Goal: Answer question/provide support: Share knowledge or assist other users

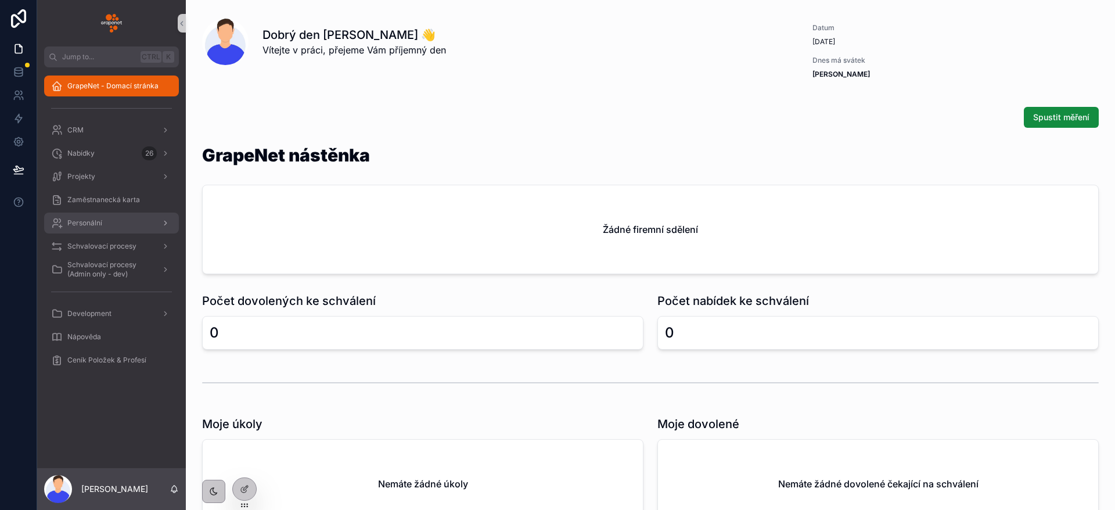
click at [117, 222] on div "Personální" at bounding box center [111, 223] width 121 height 19
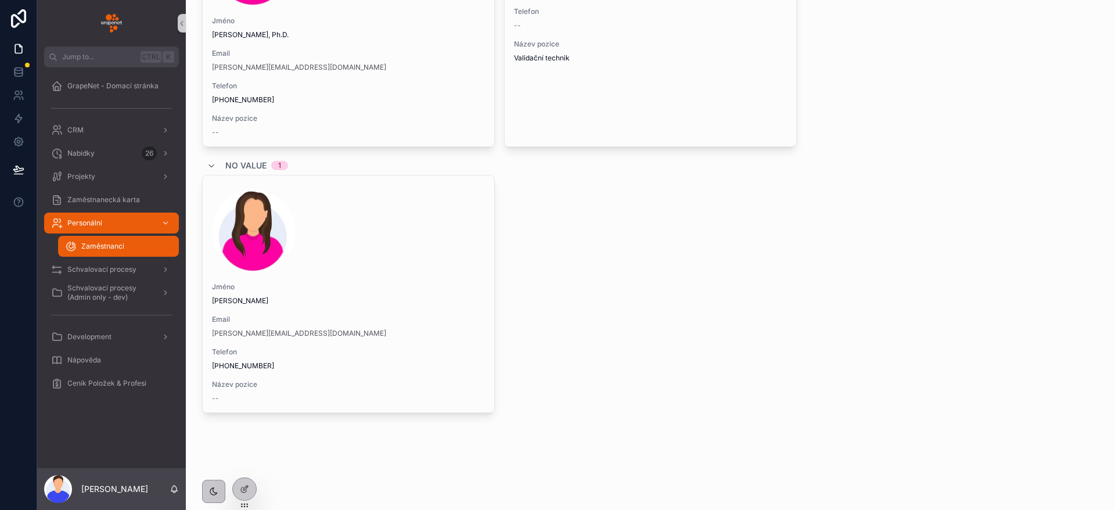
scroll to position [2444, 0]
drag, startPoint x: 797, startPoint y: 347, endPoint x: 745, endPoint y: -76, distance: 426.1
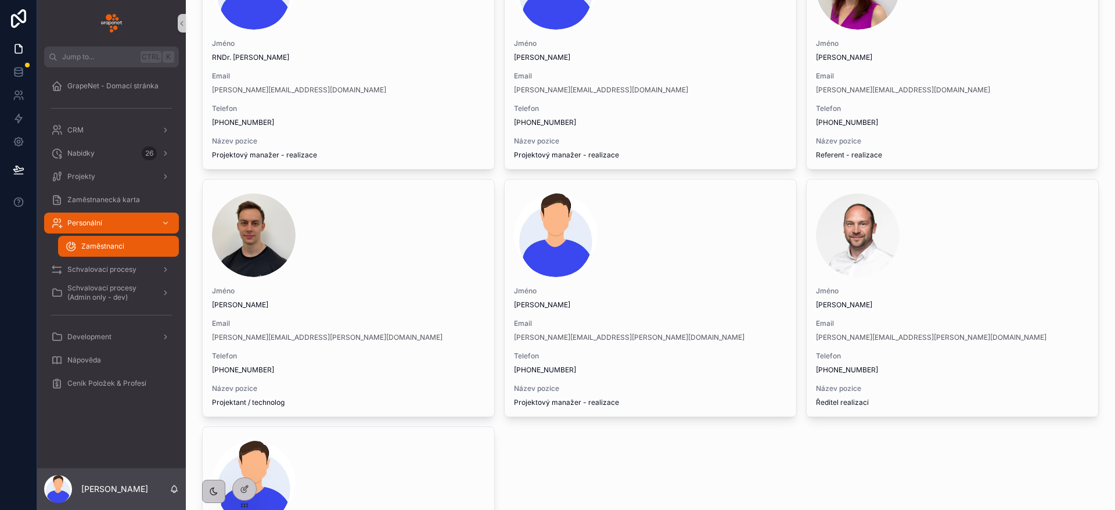
scroll to position [0, 0]
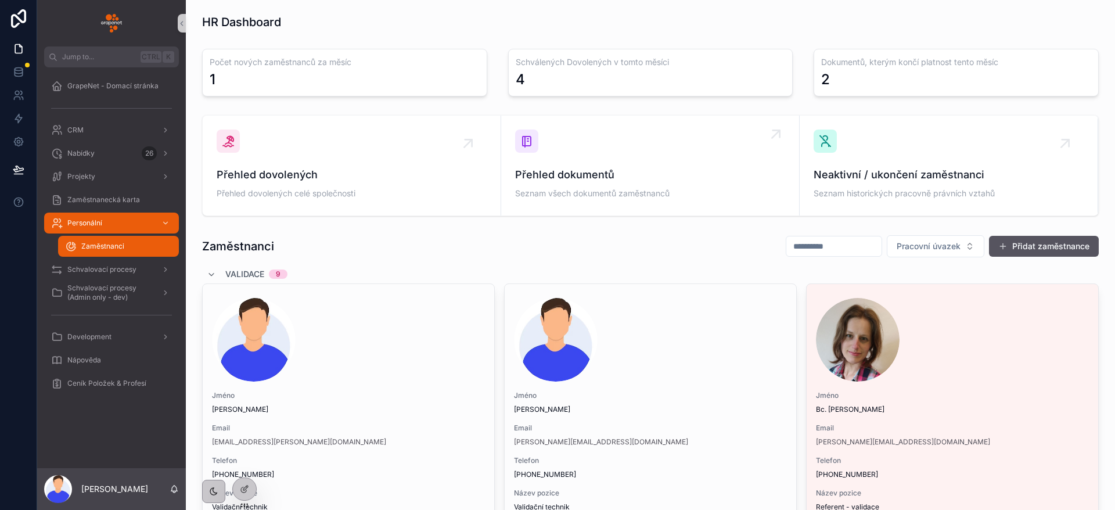
click at [655, 125] on link "Přehled dokumentů Seznam všech dokumentů zaměstnanců" at bounding box center [650, 166] width 299 height 100
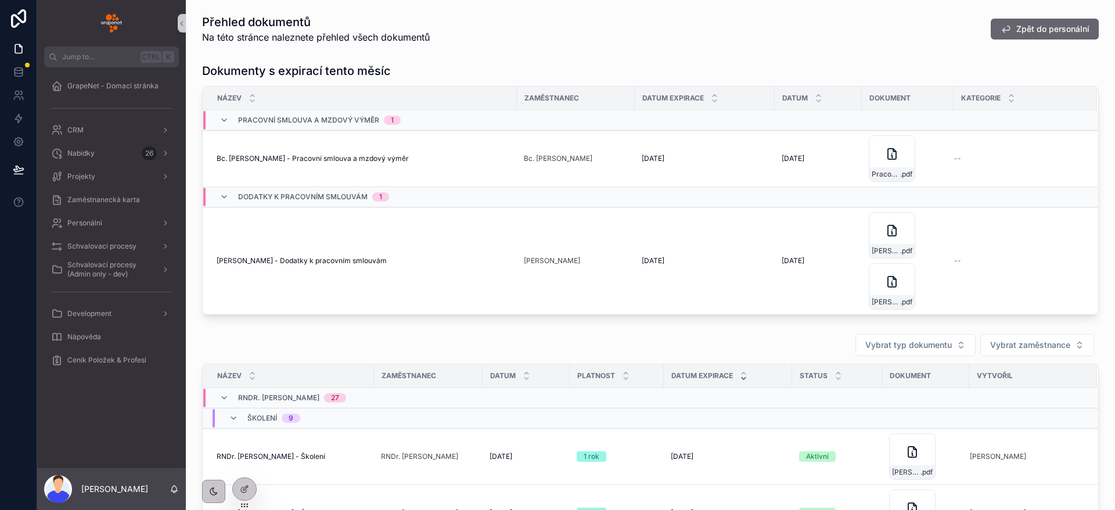
click at [1043, 37] on button "Zpět do personální" at bounding box center [1045, 29] width 108 height 21
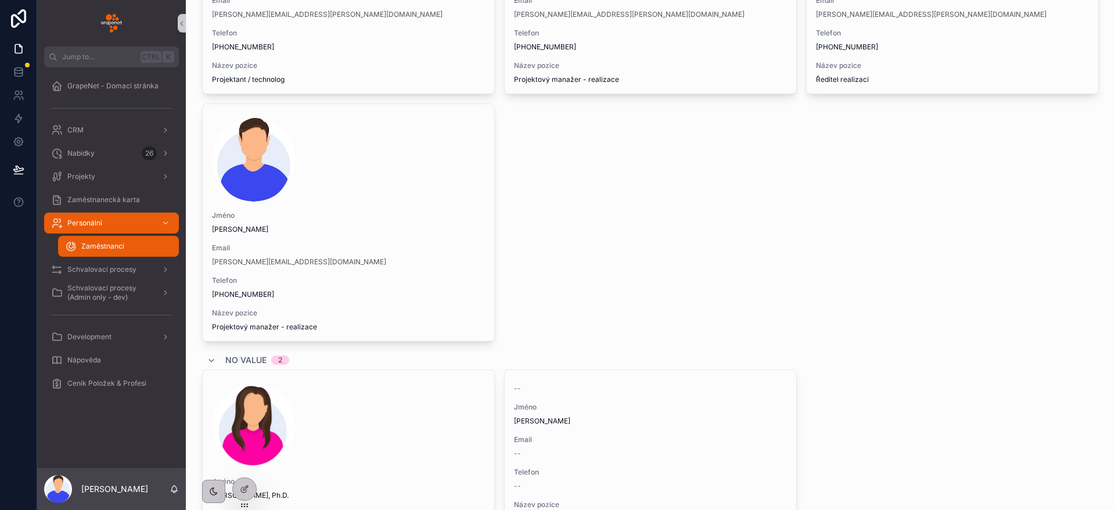
scroll to position [2004, 0]
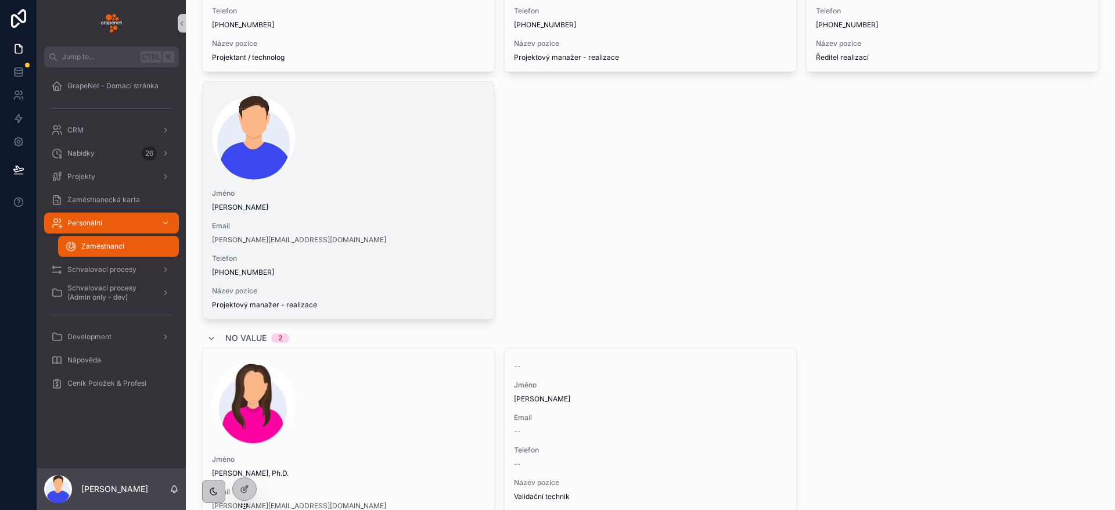
click at [450, 189] on span "Jméno" at bounding box center [348, 193] width 273 height 9
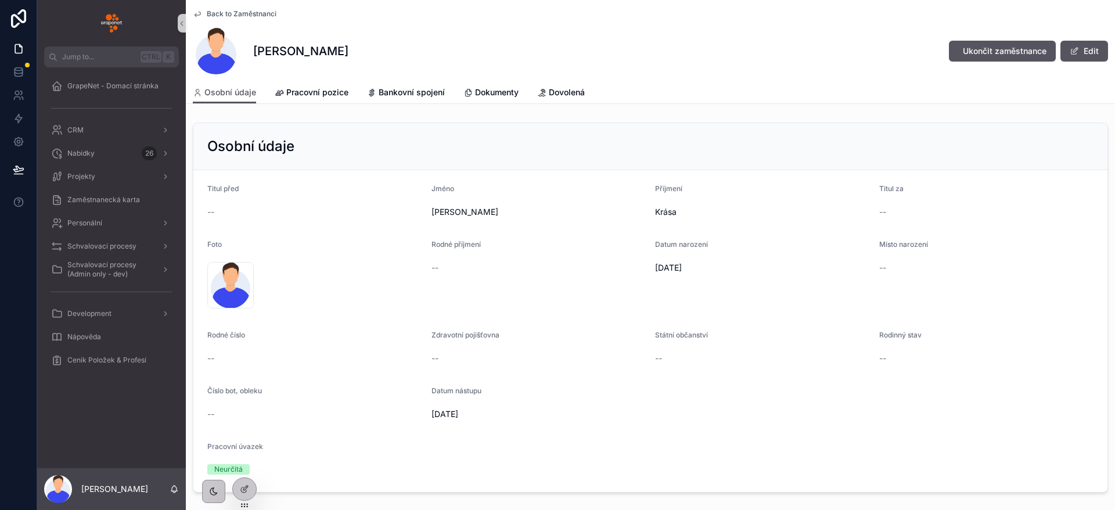
click at [485, 134] on div "Osobní údaje" at bounding box center [650, 146] width 914 height 47
click at [255, 14] on span "Back to Zaměstnanci" at bounding box center [242, 13] width 70 height 9
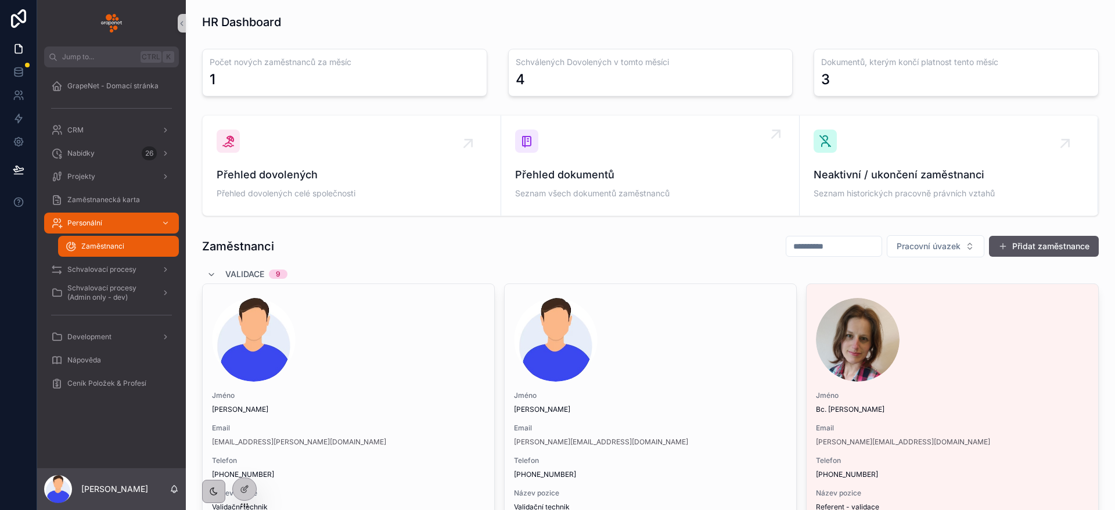
click at [675, 144] on div "Přehled dokumentů Seznam všech dokumentů zaměstnanců" at bounding box center [650, 166] width 270 height 72
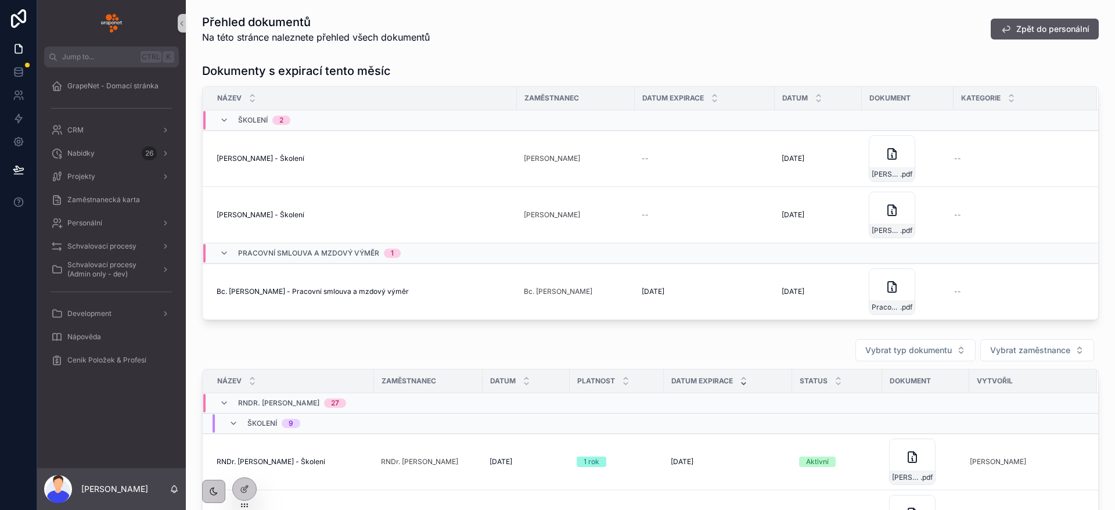
drag, startPoint x: 749, startPoint y: 68, endPoint x: 754, endPoint y: 52, distance: 16.9
click at [758, 61] on div "Dokumenty s expirací tento měsíc Název Zaměstnanec Datum expirace Datum Dokumen…" at bounding box center [650, 191] width 911 height 267
click at [758, 55] on div "Přehled dokumentů Na této stránce naleznete přehled všech dokumentů Zpět do per…" at bounding box center [651, 416] width 930 height 832
click at [767, 61] on div "Dokumenty s expirací tento měsíc Název Zaměstnanec Datum expirace Datum Dokumen…" at bounding box center [650, 191] width 911 height 267
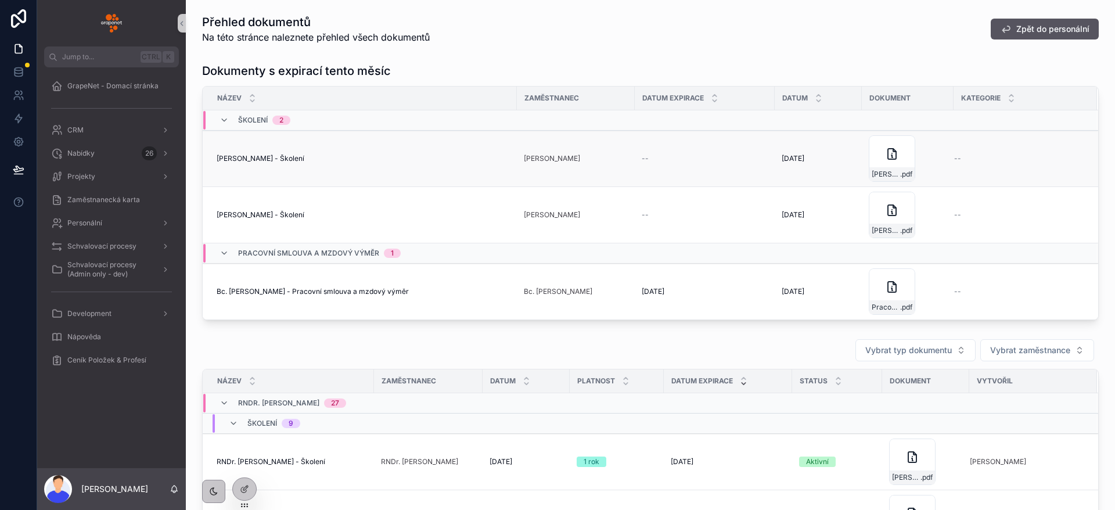
click at [666, 166] on td "--" at bounding box center [705, 159] width 140 height 56
click at [876, 153] on div "[PERSON_NAME]-ochrana_2024 .pdf" at bounding box center [892, 158] width 46 height 46
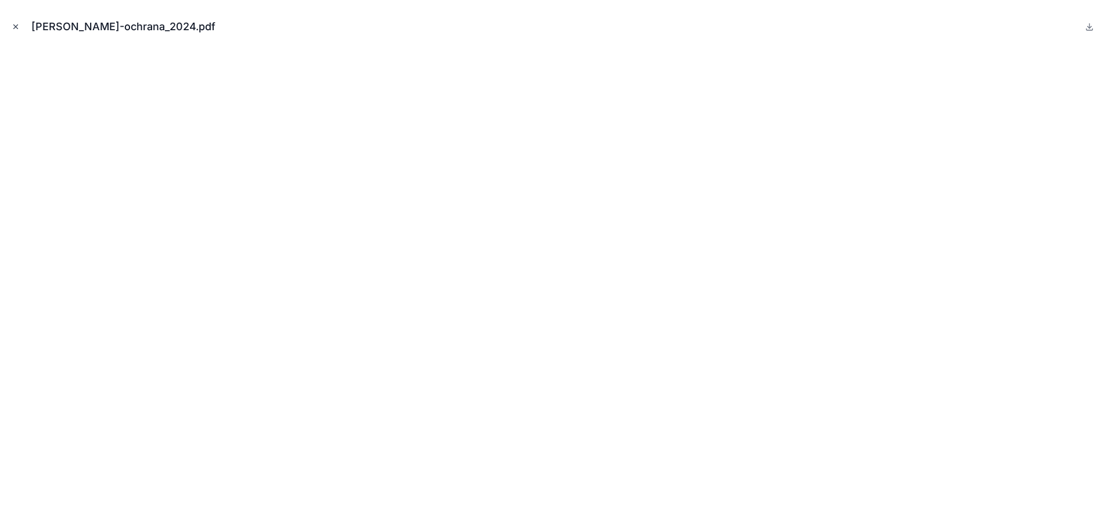
click at [12, 31] on button "Close modal" at bounding box center [15, 26] width 13 height 13
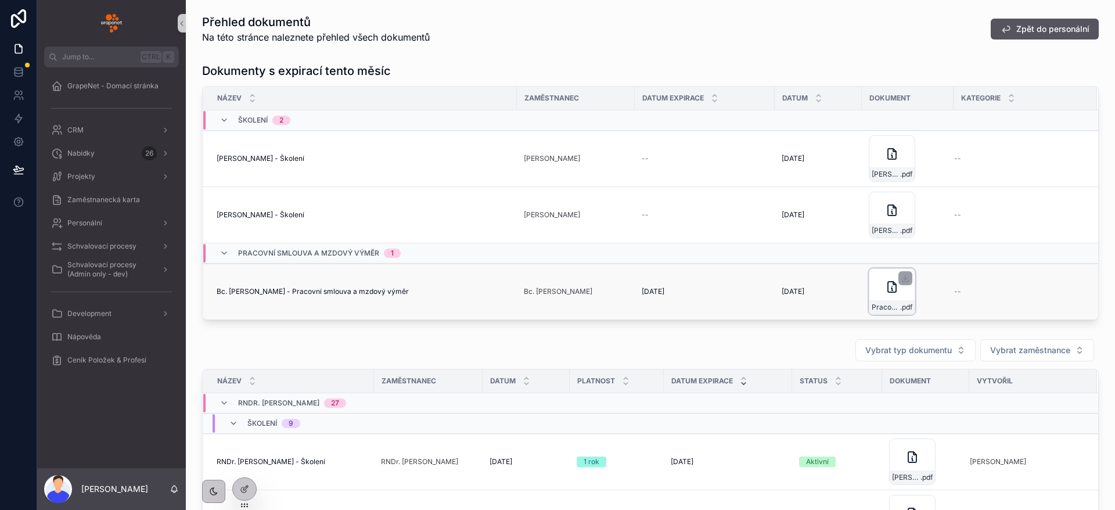
click at [881, 299] on div "Pracovní-smlouva_Vladimíra-Solná .pdf" at bounding box center [892, 291] width 46 height 46
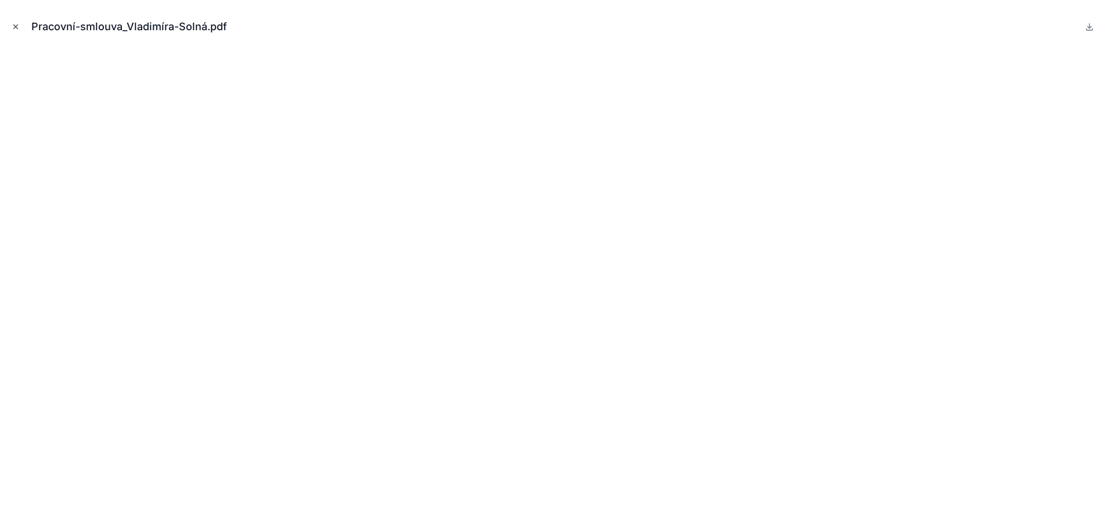
click at [20, 30] on button "Close modal" at bounding box center [15, 26] width 13 height 13
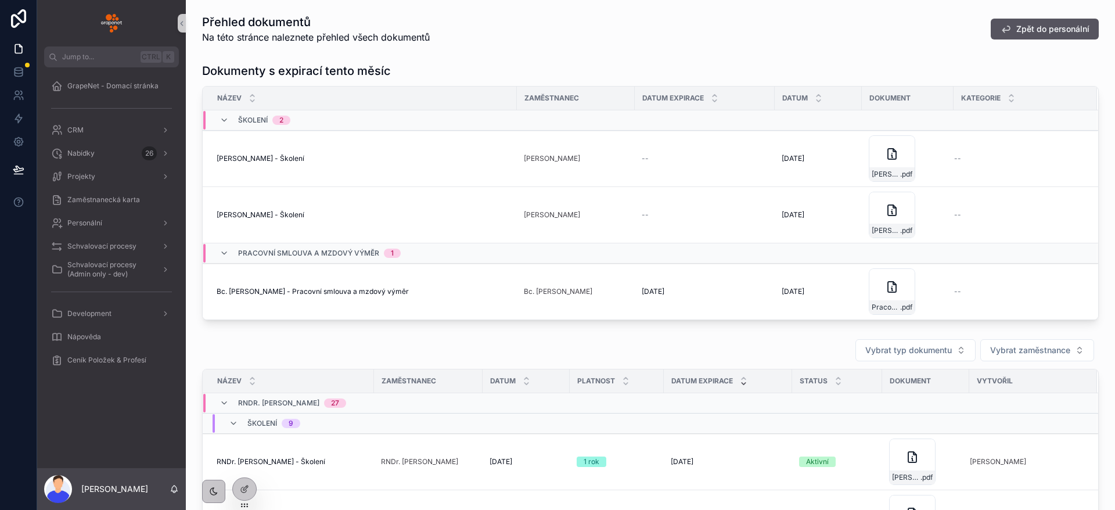
click at [741, 52] on div "Přehled dokumentů Na této stránce naleznete přehled všech dokumentů Zpět do per…" at bounding box center [651, 416] width 930 height 832
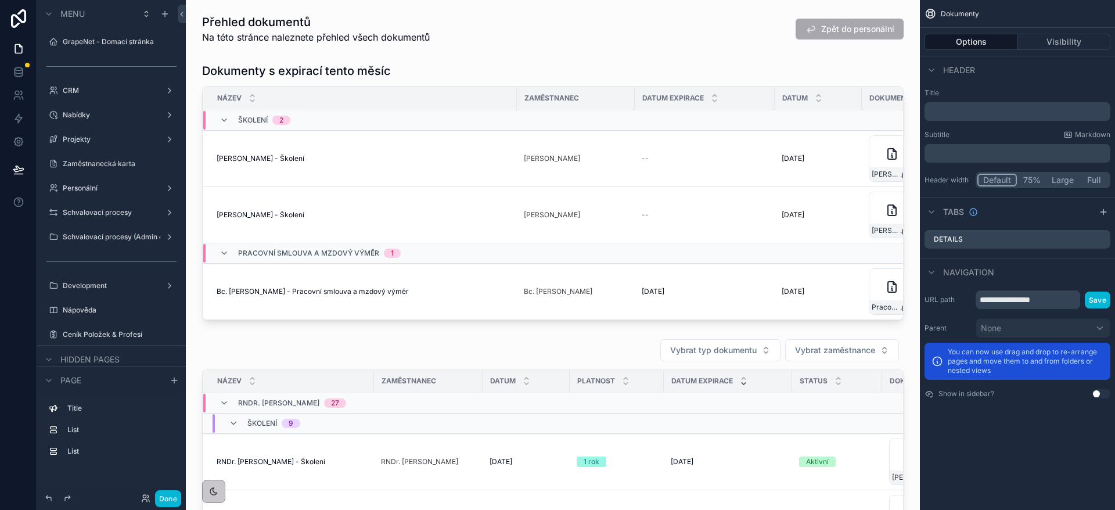
scroll to position [661, 0]
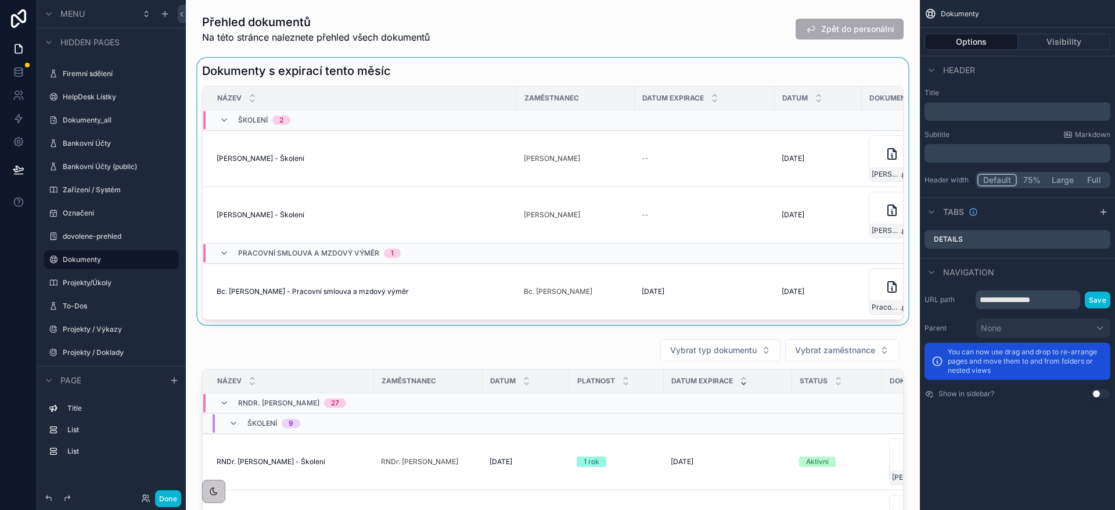
drag, startPoint x: 726, startPoint y: 70, endPoint x: 673, endPoint y: 77, distance: 52.8
click at [673, 77] on div "scrollable content" at bounding box center [553, 191] width 716 height 267
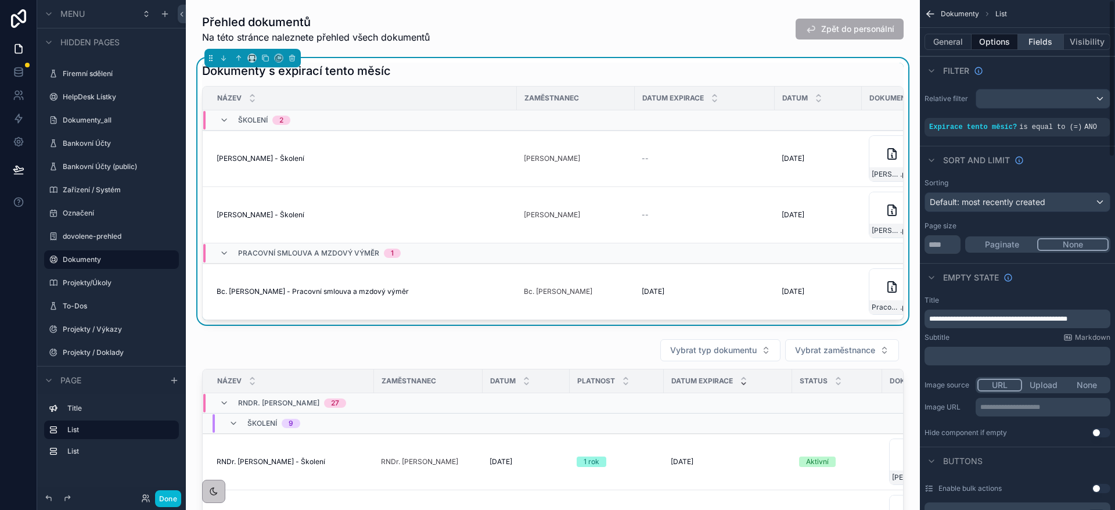
click at [1035, 41] on button "Fields" at bounding box center [1041, 42] width 46 height 16
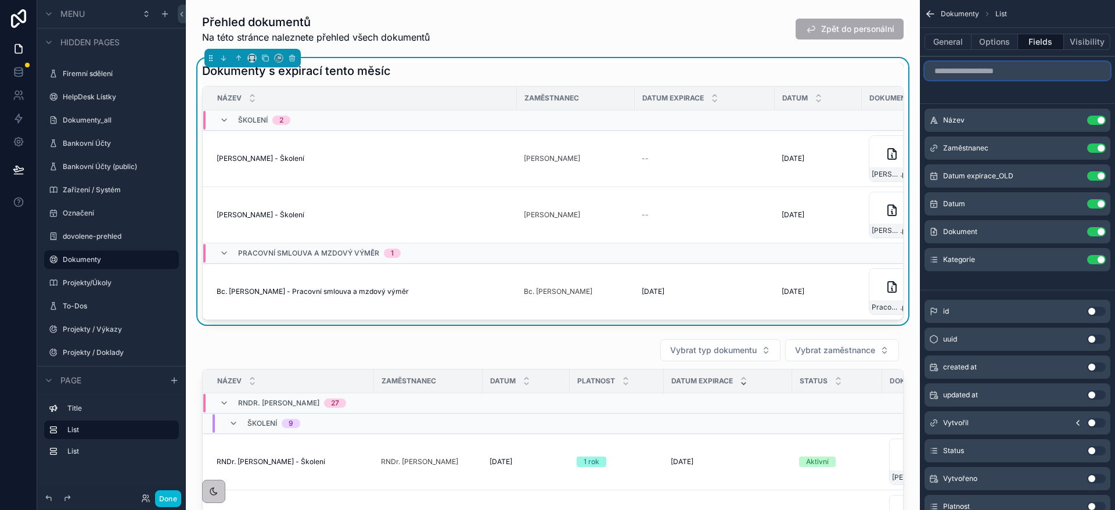
click at [1007, 73] on input "scrollable content" at bounding box center [1018, 71] width 186 height 19
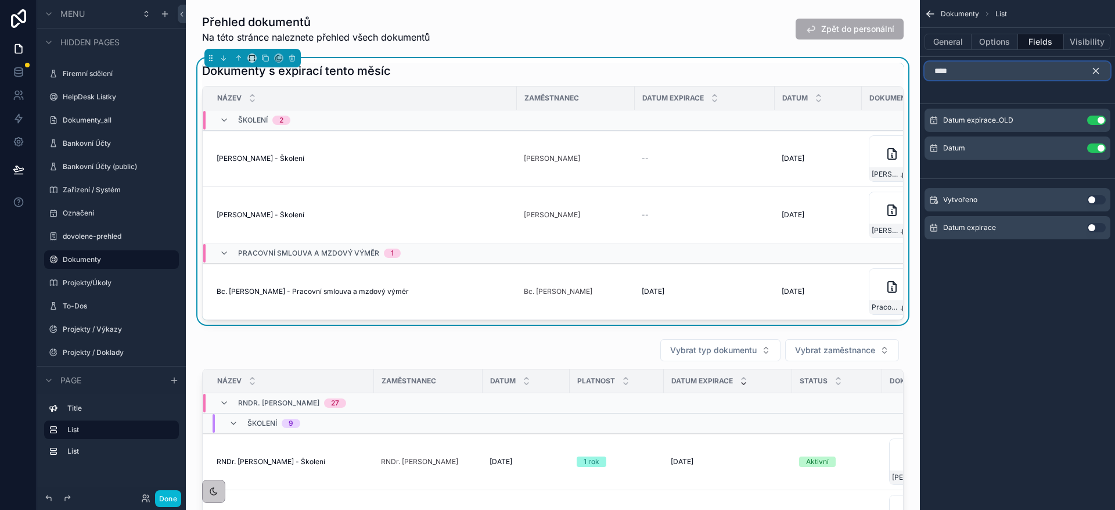
type input "****"
click at [1096, 227] on button "Use setting" at bounding box center [1097, 227] width 19 height 9
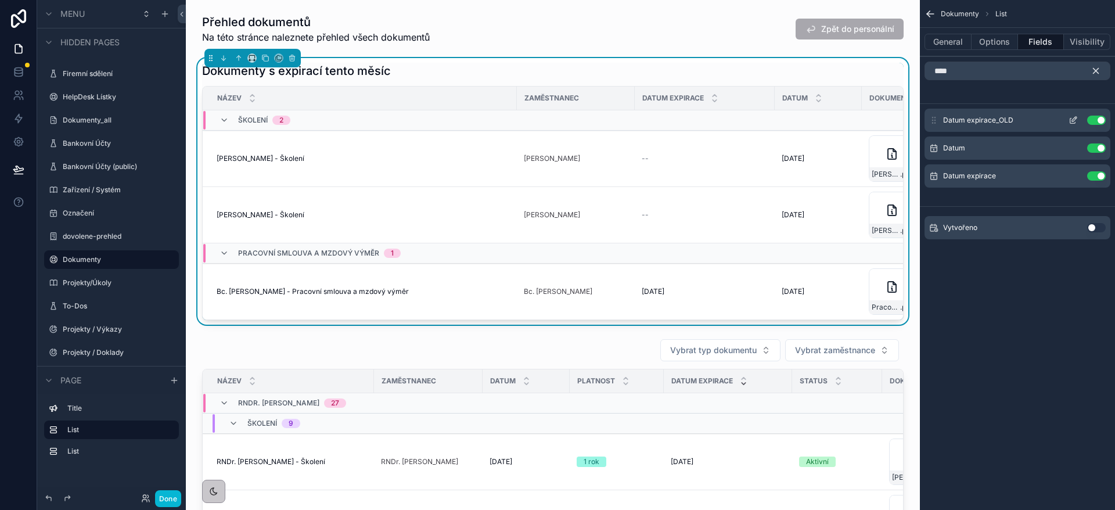
drag, startPoint x: 1032, startPoint y: 180, endPoint x: 1032, endPoint y: 131, distance: 49.4
click at [1032, 131] on div "Datum expirace_OLD Use setting Datum Use setting Datum expirace Use setting" at bounding box center [1017, 148] width 195 height 79
drag, startPoint x: 934, startPoint y: 180, endPoint x: 948, endPoint y: 137, distance: 44.6
click at [948, 137] on div "Datum expirace_OLD Use setting Datum Use setting Datum expirace Use setting" at bounding box center [1017, 148] width 195 height 79
drag, startPoint x: 1098, startPoint y: 70, endPoint x: 992, endPoint y: 218, distance: 181.9
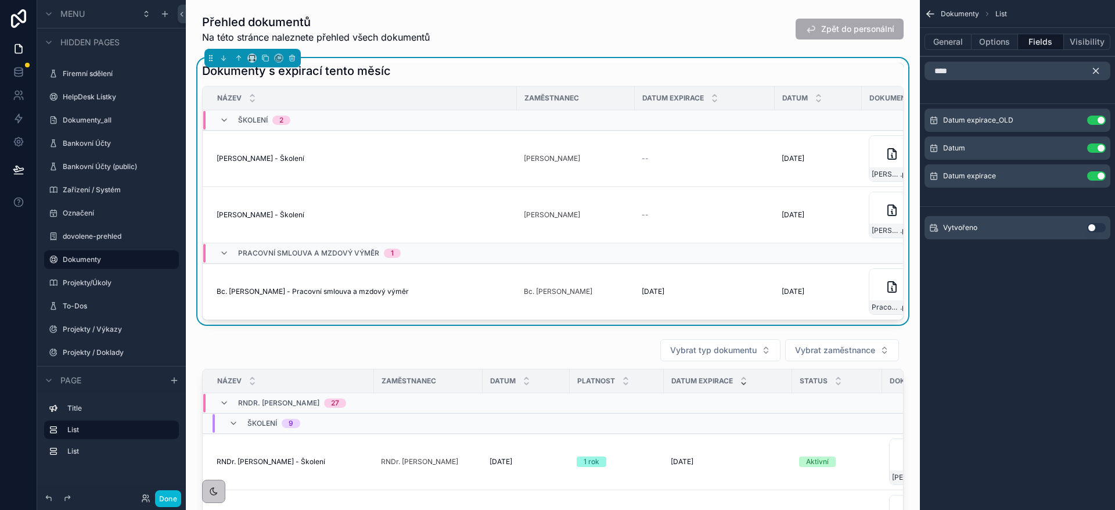
click at [1099, 70] on icon "scrollable content" at bounding box center [1096, 71] width 10 height 10
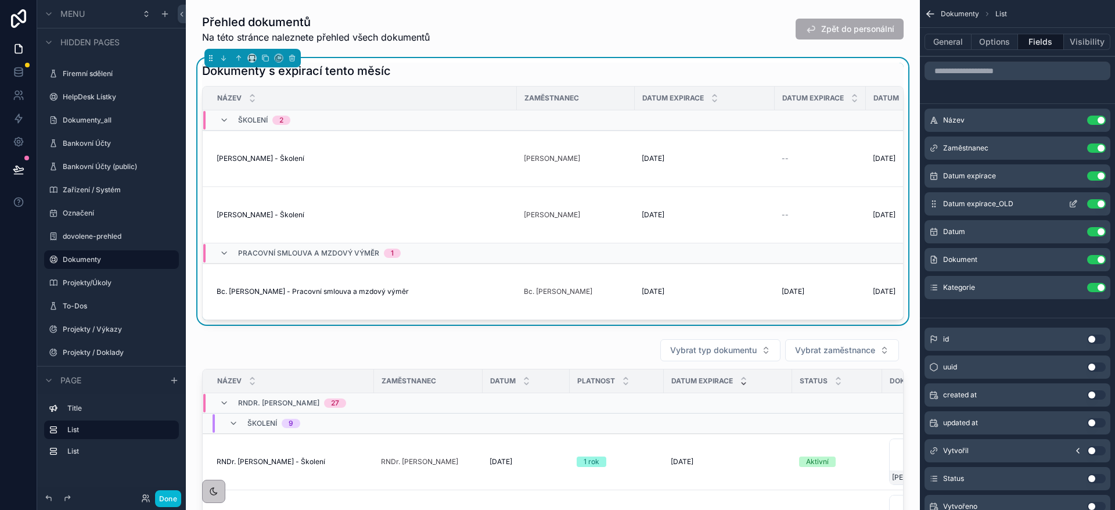
click at [1099, 204] on button "Use setting" at bounding box center [1097, 203] width 19 height 9
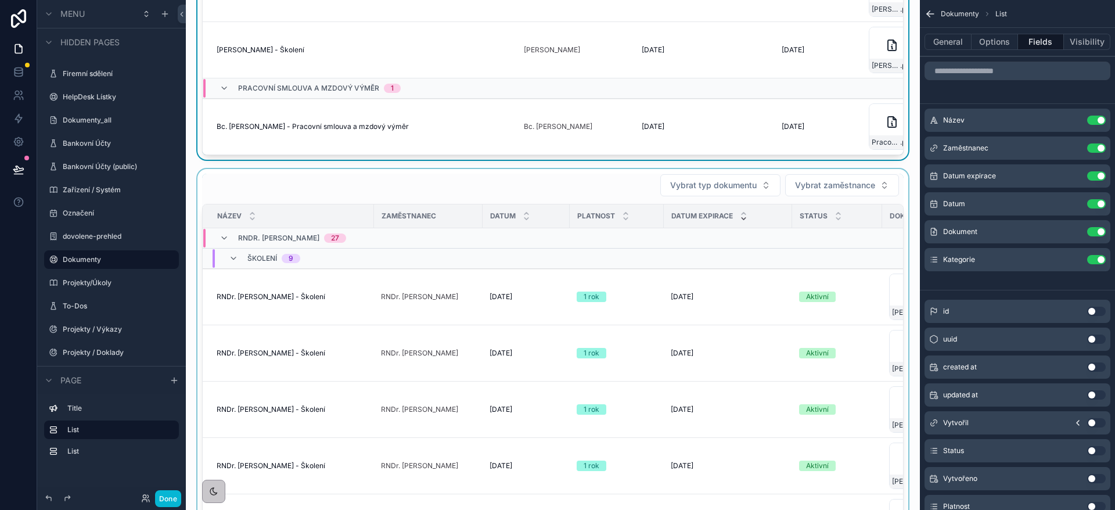
scroll to position [174, 0]
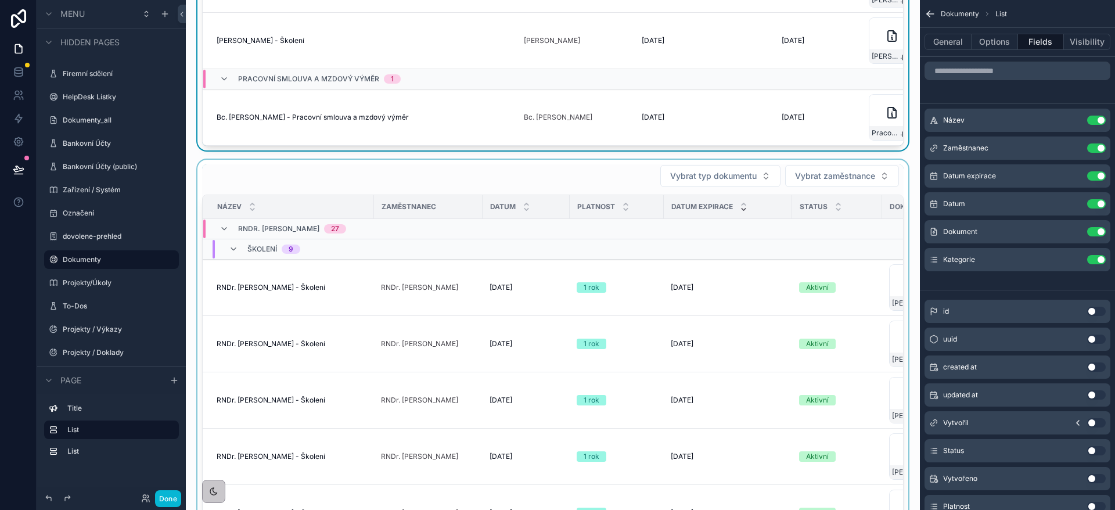
click at [427, 194] on div "scrollable content" at bounding box center [553, 372] width 716 height 424
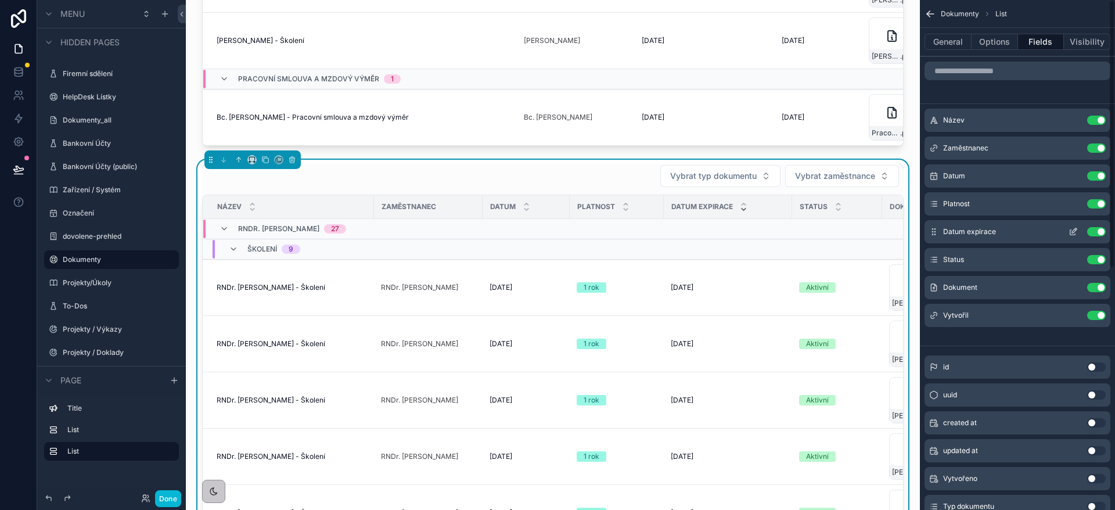
click at [1073, 235] on icon "scrollable content" at bounding box center [1073, 231] width 9 height 9
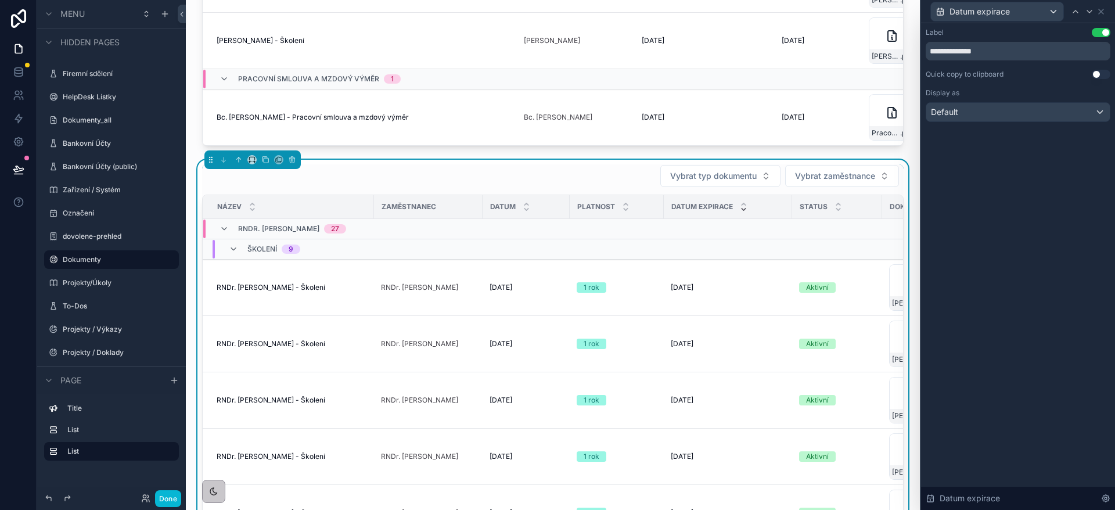
click at [1103, 16] on div "Datum expirace" at bounding box center [1018, 11] width 185 height 23
click at [1103, 11] on icon at bounding box center [1101, 11] width 9 height 9
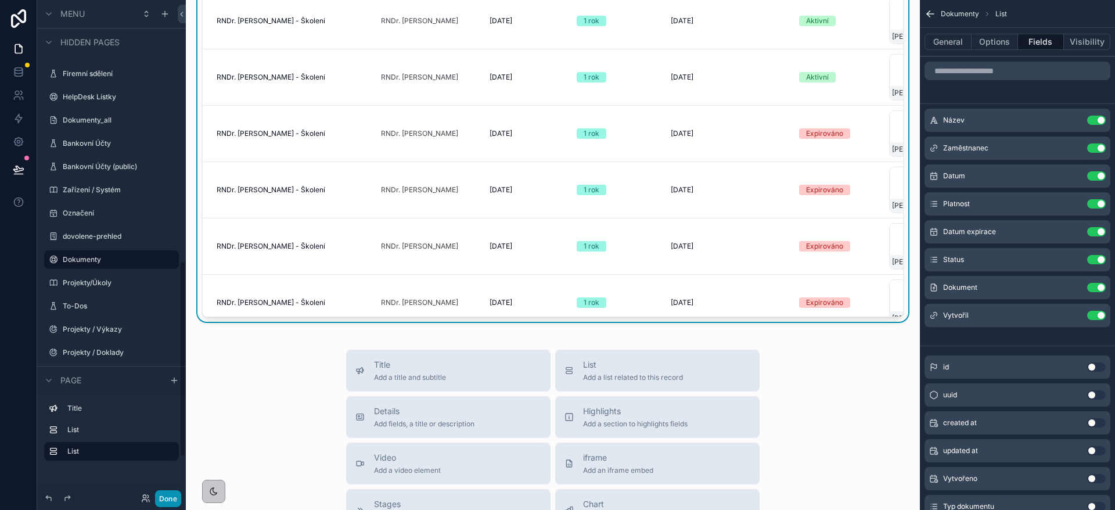
click at [171, 497] on button "Done" at bounding box center [168, 498] width 26 height 17
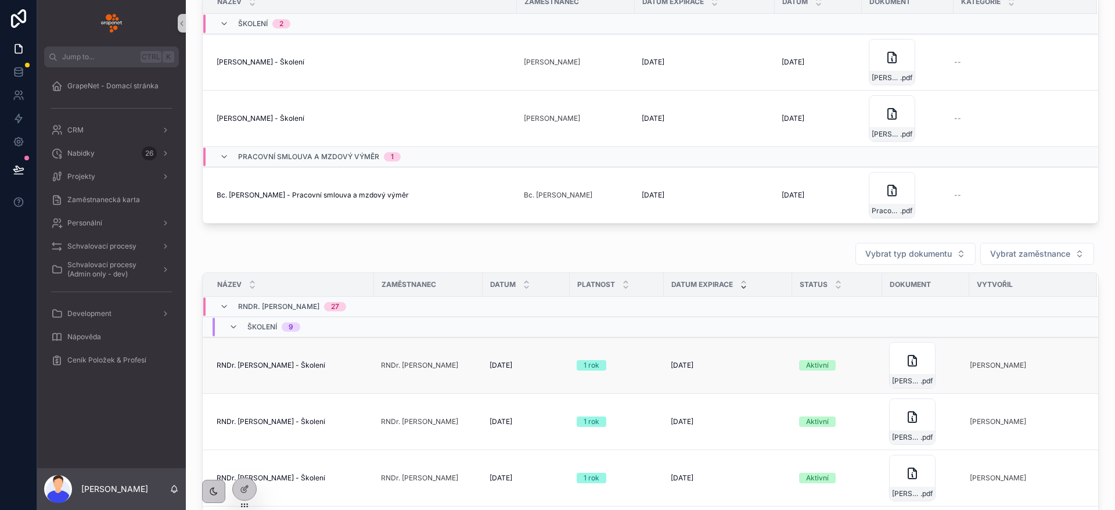
scroll to position [0, 0]
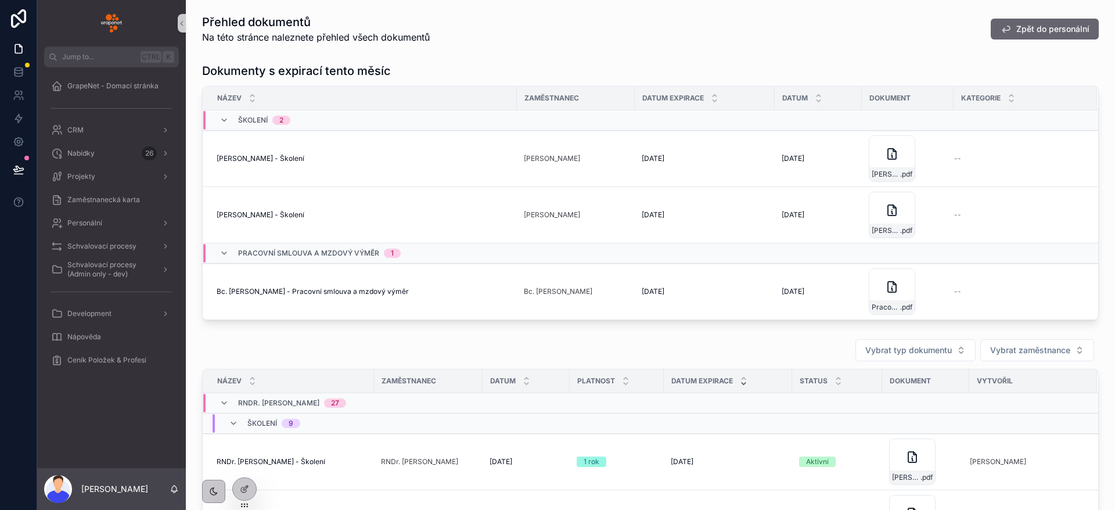
click at [1053, 33] on span "Zpět do personální" at bounding box center [1053, 29] width 73 height 12
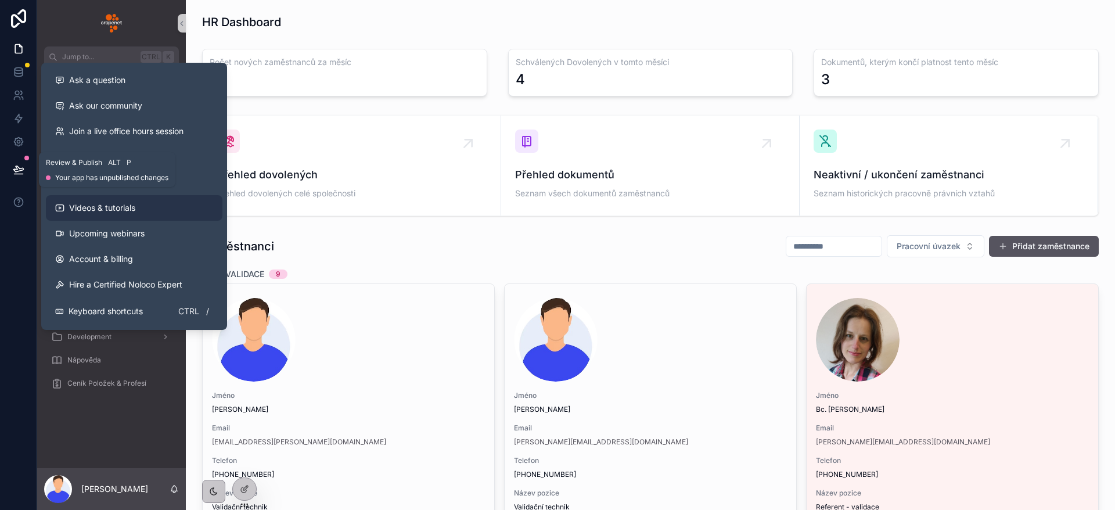
drag, startPoint x: 15, startPoint y: 175, endPoint x: 74, endPoint y: 200, distance: 64.6
click at [15, 175] on button at bounding box center [19, 169] width 26 height 33
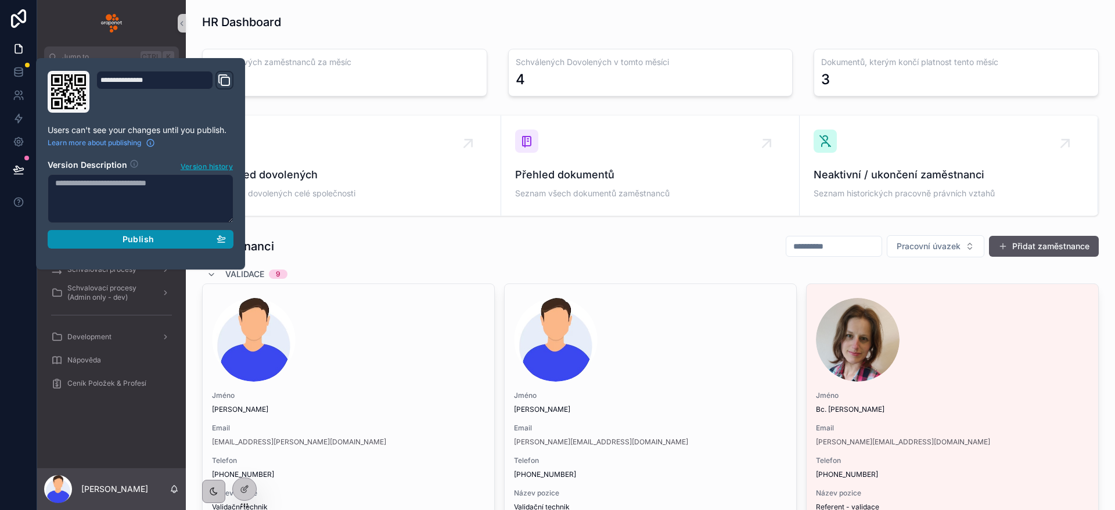
click at [193, 234] on div "Publish" at bounding box center [140, 239] width 171 height 10
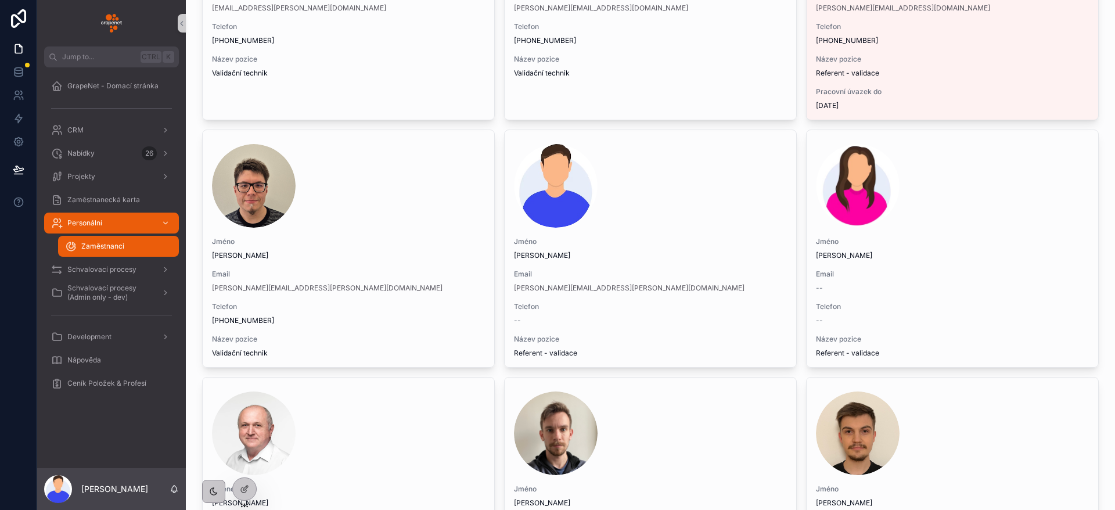
scroll to position [352, 0]
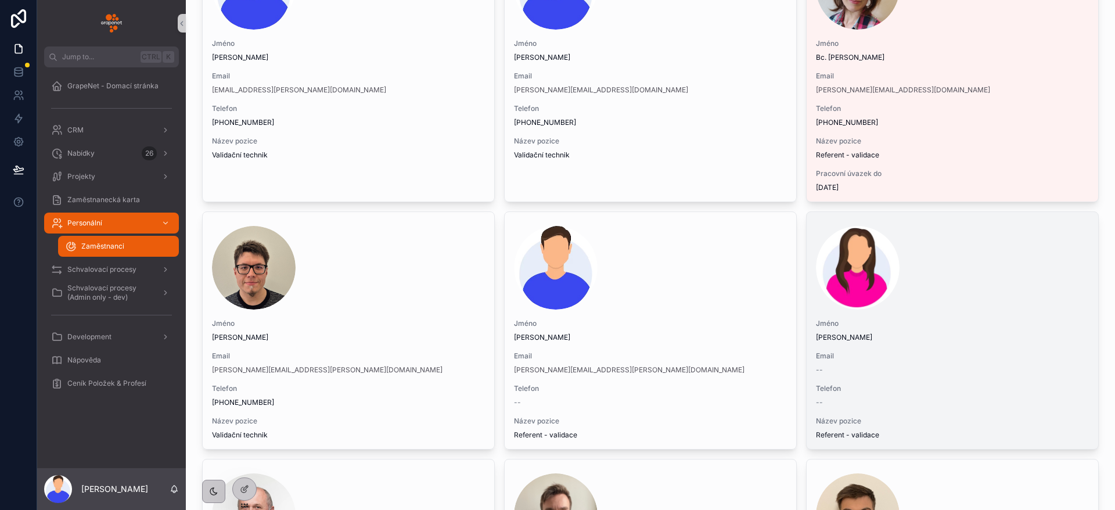
click at [938, 340] on span "[PERSON_NAME]" at bounding box center [952, 337] width 273 height 9
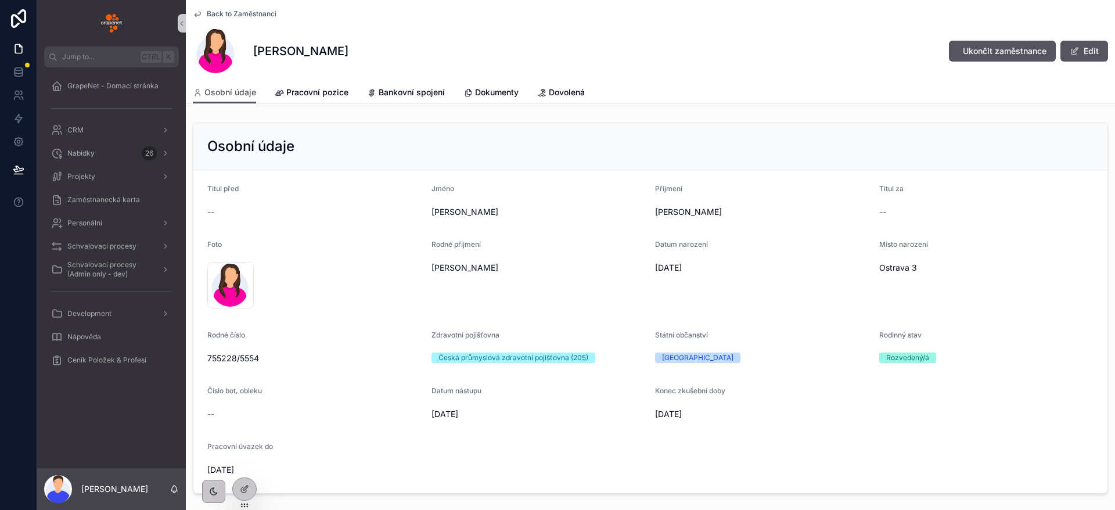
scroll to position [87, 0]
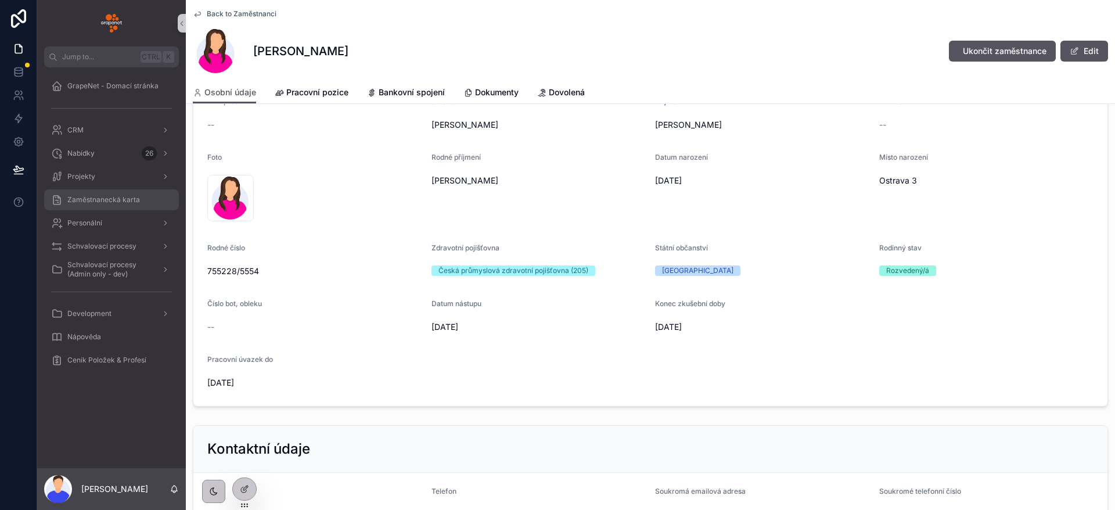
click at [112, 197] on span "Zaměstnanecká karta" at bounding box center [103, 199] width 73 height 9
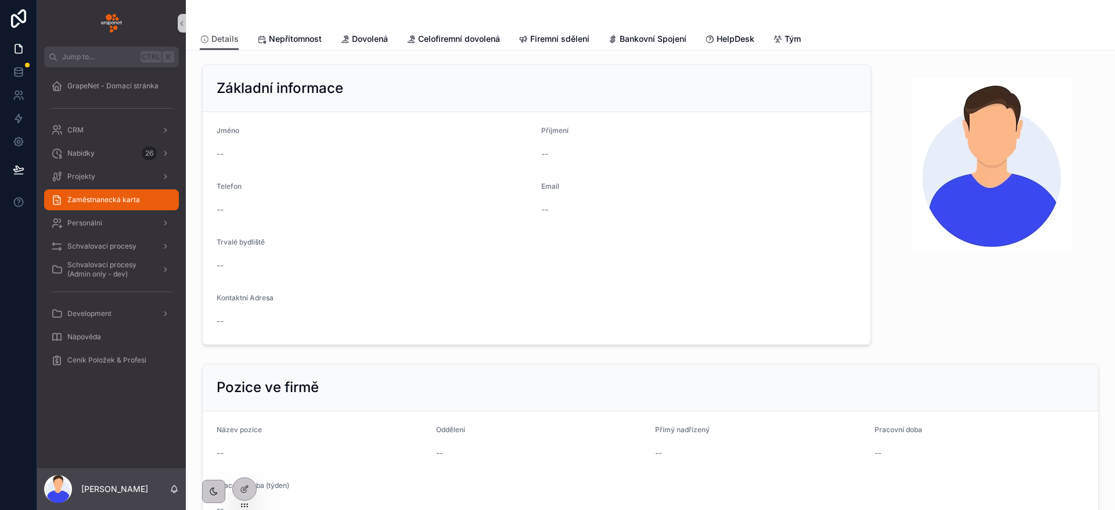
click at [808, 23] on div "scrollable content" at bounding box center [651, 14] width 902 height 28
click at [717, 42] on span "HelpDesk" at bounding box center [736, 39] width 38 height 12
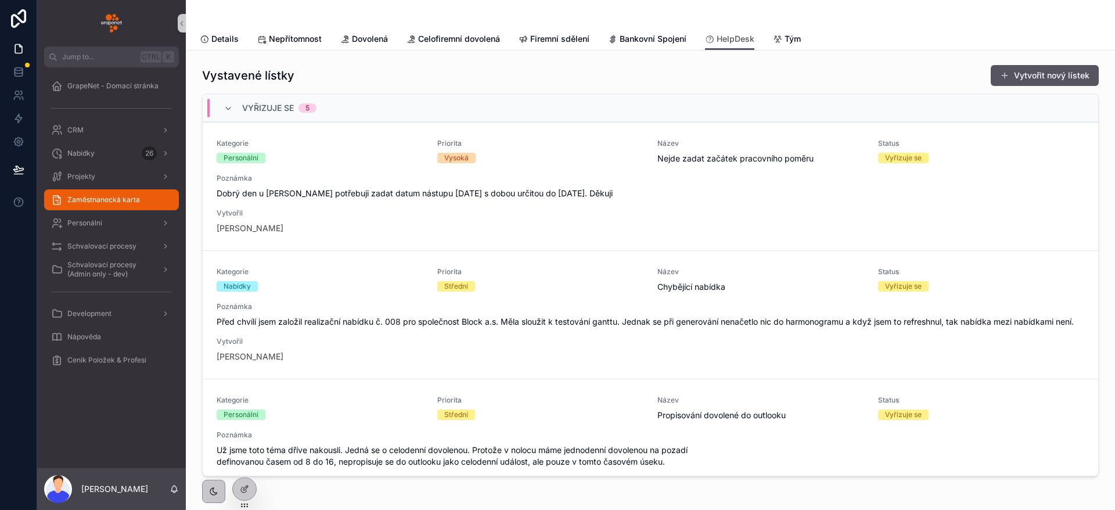
click at [677, 82] on div "Vystavené lístky Vytvořit nový lístek" at bounding box center [650, 75] width 897 height 22
click at [571, 153] on div "Vysoká" at bounding box center [540, 158] width 207 height 10
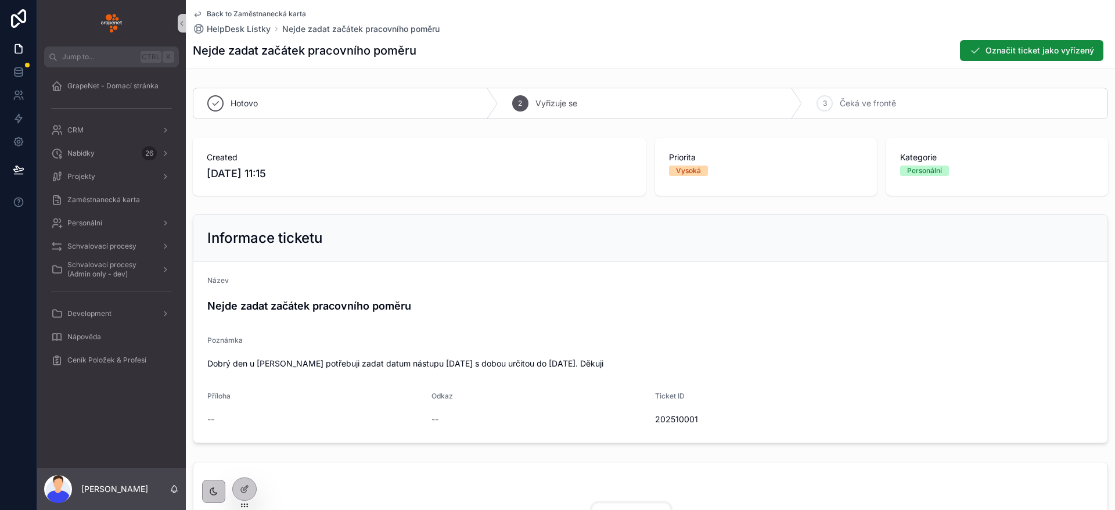
drag, startPoint x: 590, startPoint y: 63, endPoint x: 595, endPoint y: 84, distance: 21.6
click at [594, 85] on div "Back to Zaměstnanecká karta HelpDesk Lístky Nejde zadat začátek pracovního pomě…" at bounding box center [651, 481] width 930 height 962
click at [822, 64] on div "Back to Zaměstnanecká karta HelpDesk Lístky Nejde zadat začátek pracovního pomě…" at bounding box center [651, 34] width 916 height 69
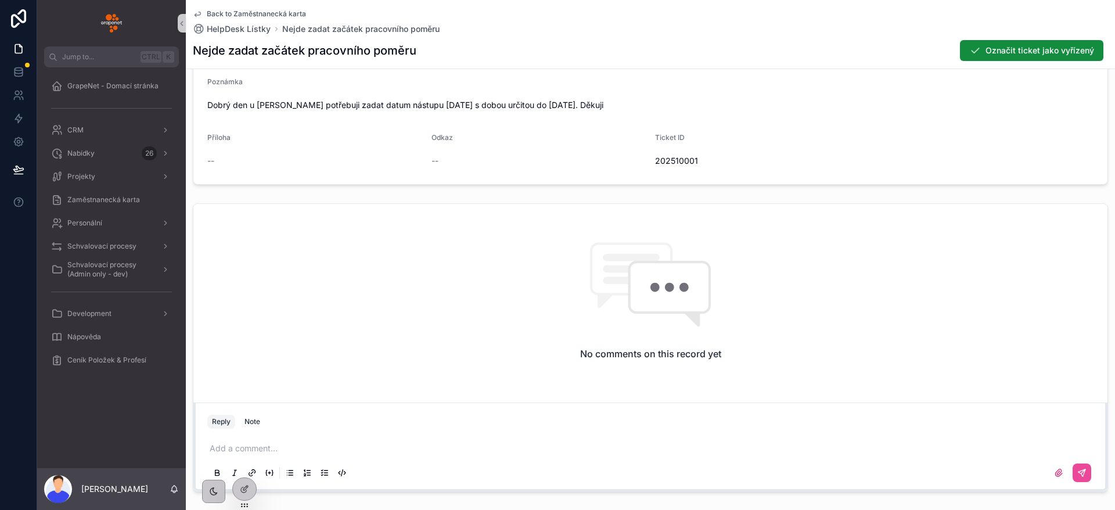
scroll to position [261, 0]
click at [452, 407] on div "Reply Note Add a comment..." at bounding box center [650, 444] width 914 height 89
click at [433, 442] on p "scrollable content" at bounding box center [653, 446] width 887 height 12
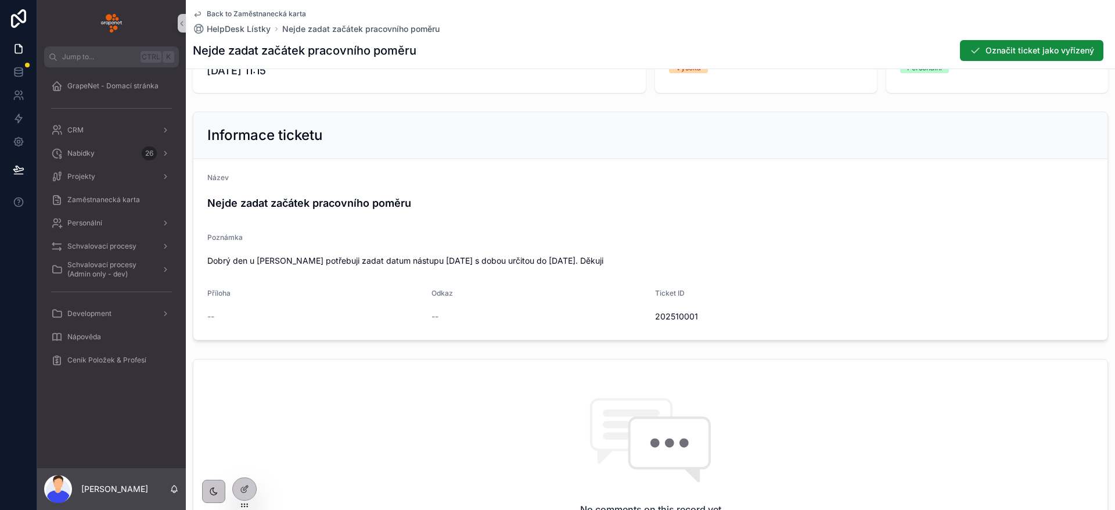
scroll to position [0, 0]
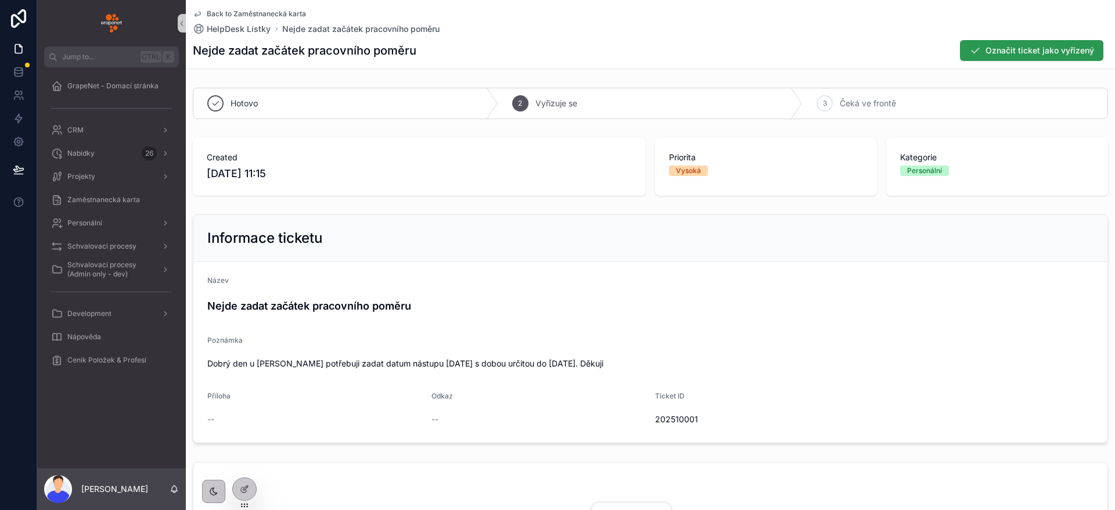
click at [1024, 52] on span "Označit ticket jako vyřízený" at bounding box center [1040, 51] width 109 height 12
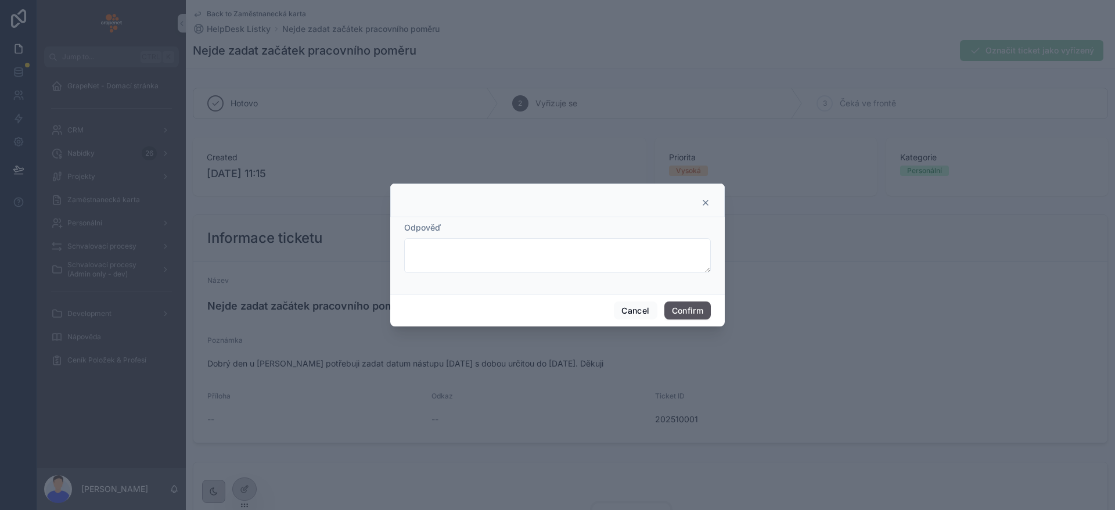
click at [469, 232] on div "Odpověď" at bounding box center [557, 228] width 307 height 12
click at [469, 272] on textarea at bounding box center [557, 255] width 307 height 35
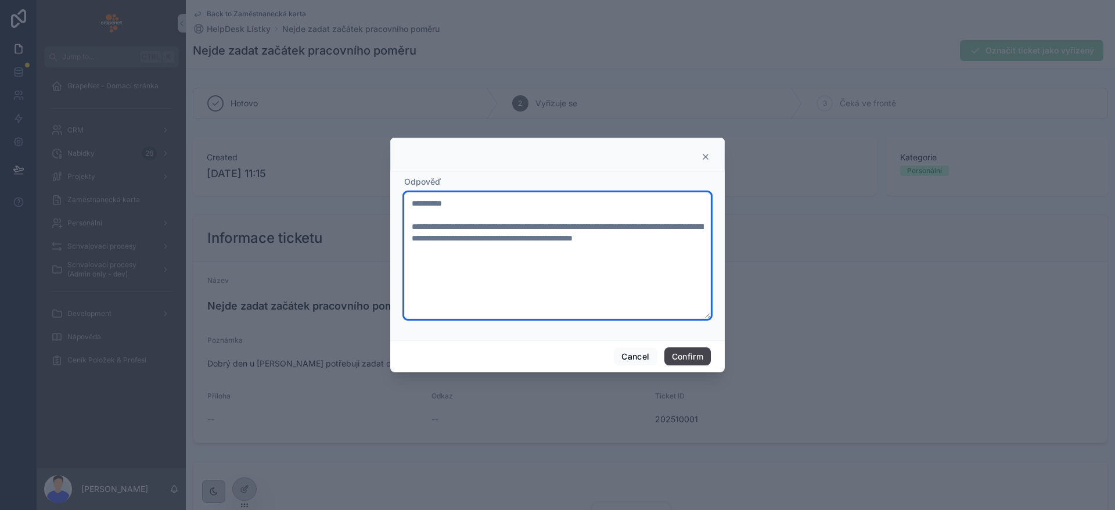
type textarea "**********"
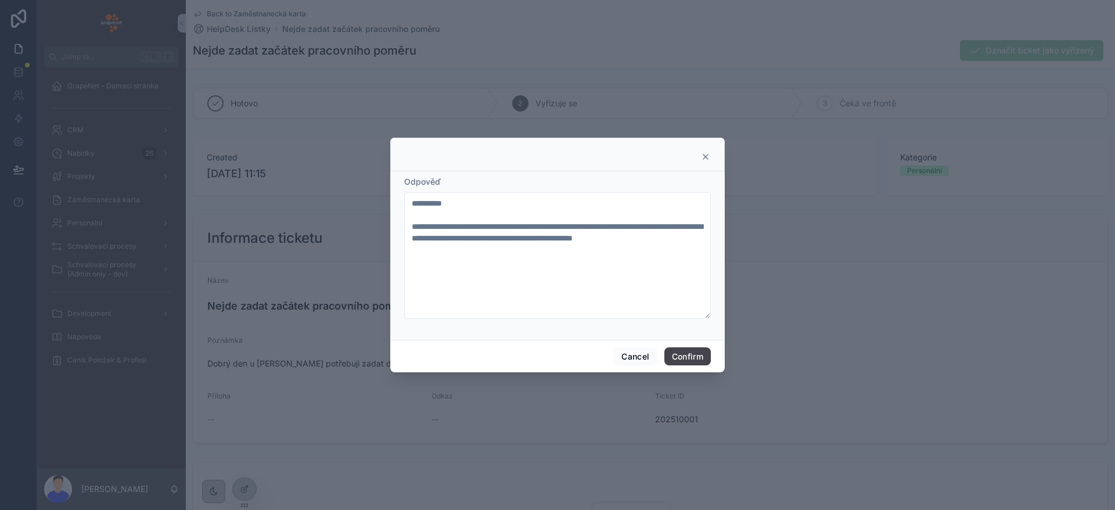
click at [689, 352] on button "Confirm" at bounding box center [688, 356] width 46 height 19
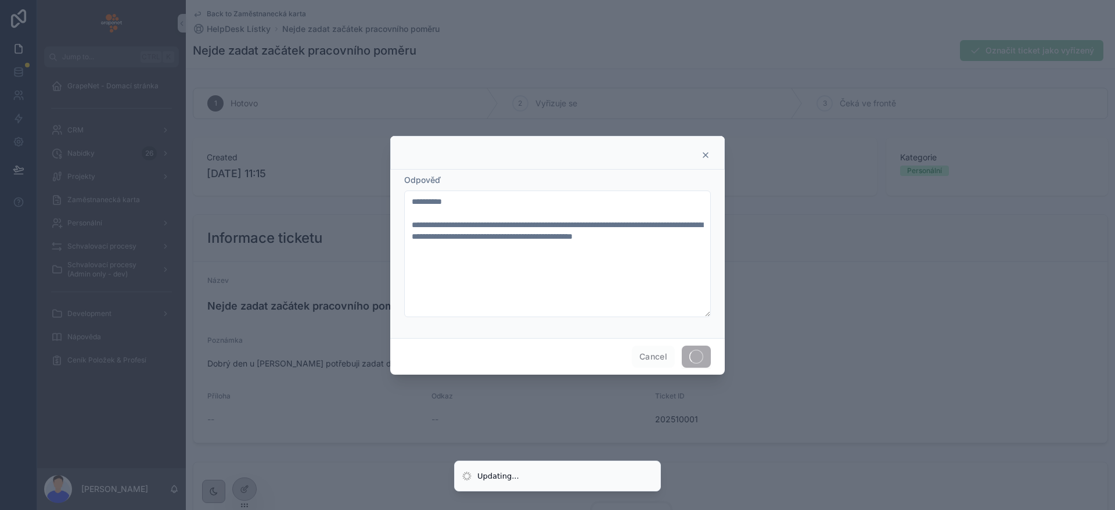
click at [686, 28] on div at bounding box center [557, 255] width 1115 height 510
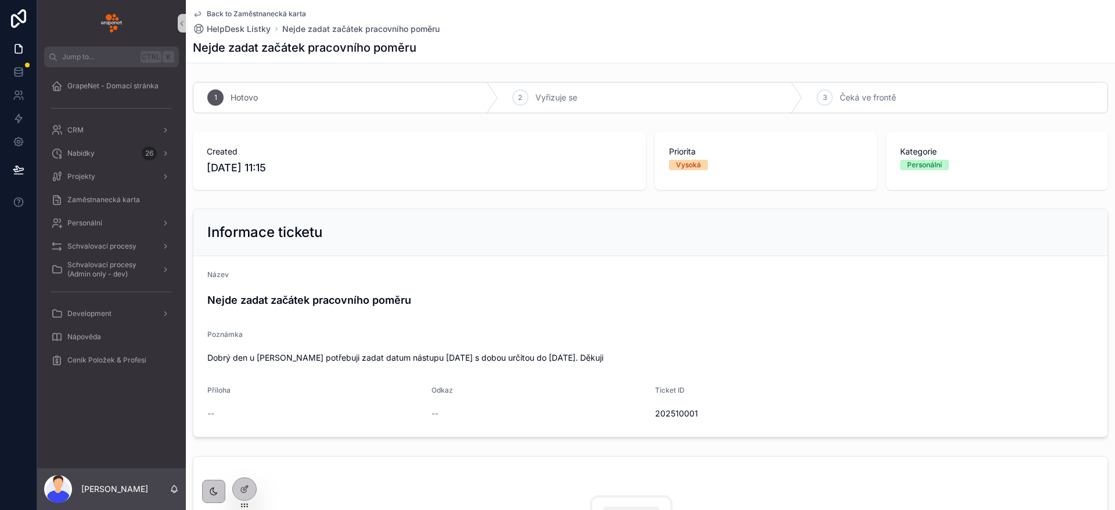
click at [249, 14] on span "Back to Zaměstnanecká karta" at bounding box center [256, 13] width 99 height 9
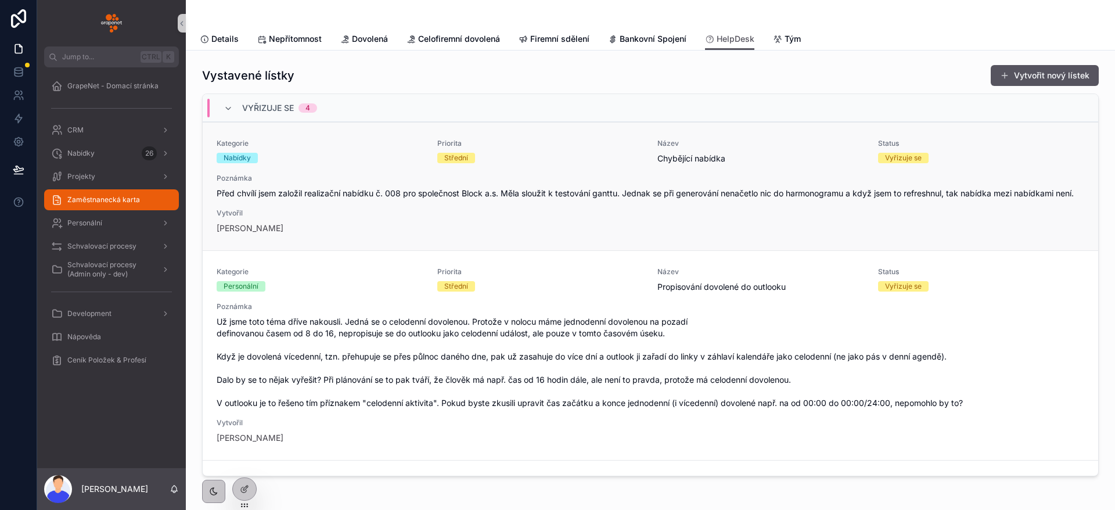
click at [638, 234] on div "Kategorie Nabídky Priorita Střední Název Chybějící nabídka Status Vyřizuje se P…" at bounding box center [651, 186] width 868 height 95
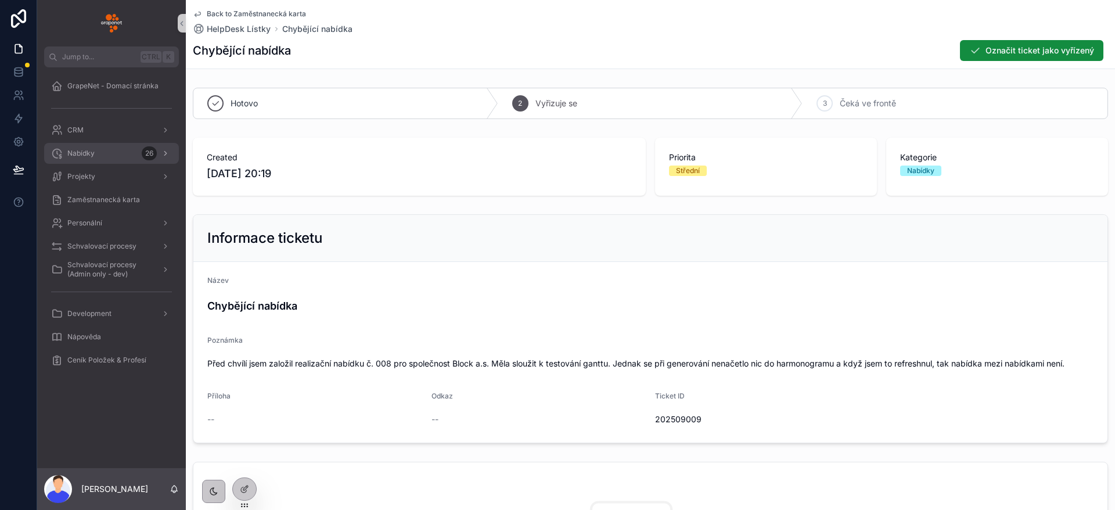
click at [102, 144] on div "Nabídky 26" at bounding box center [111, 153] width 121 height 19
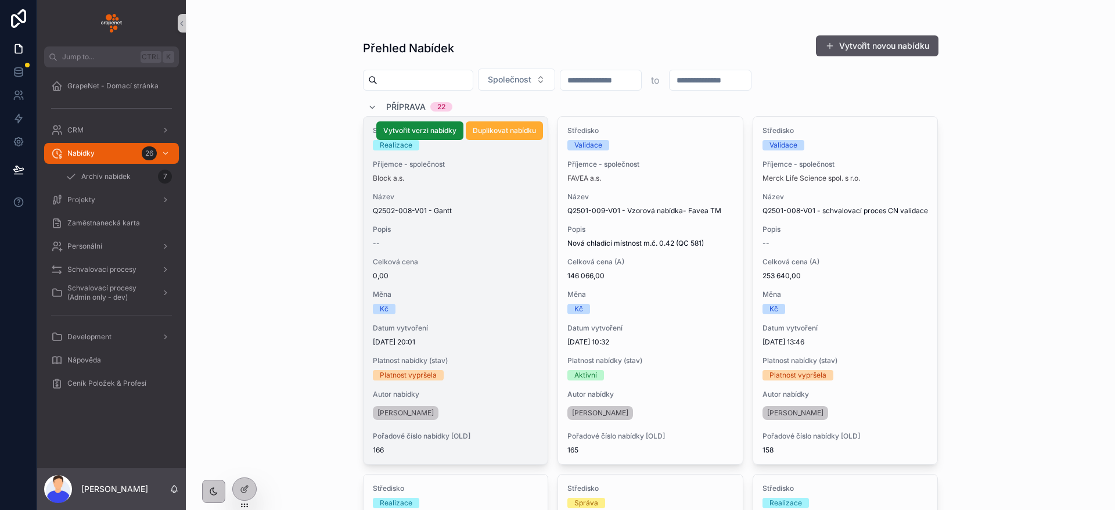
click at [417, 231] on span "Popis" at bounding box center [456, 229] width 166 height 9
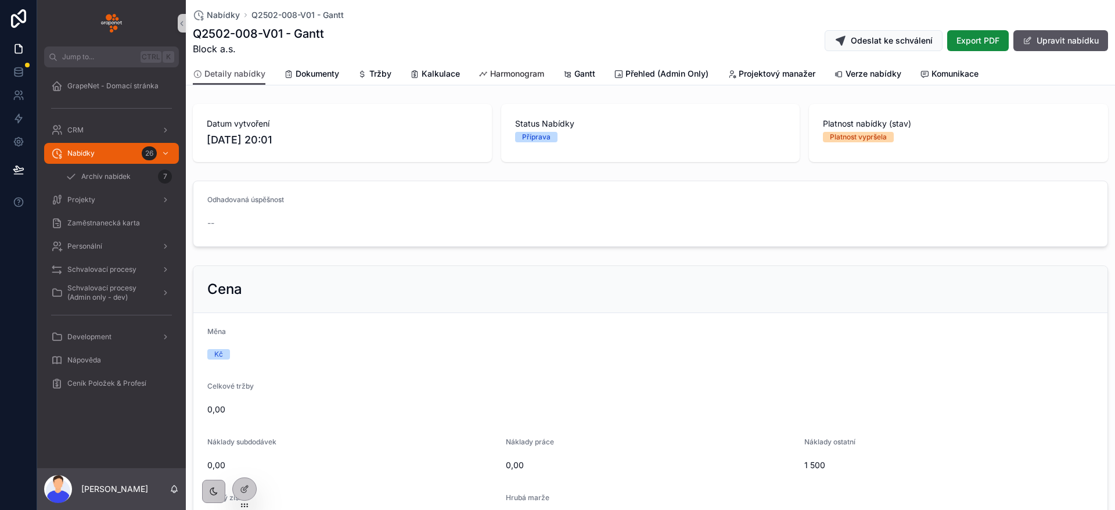
click at [506, 74] on span "Harmonogram" at bounding box center [517, 74] width 54 height 12
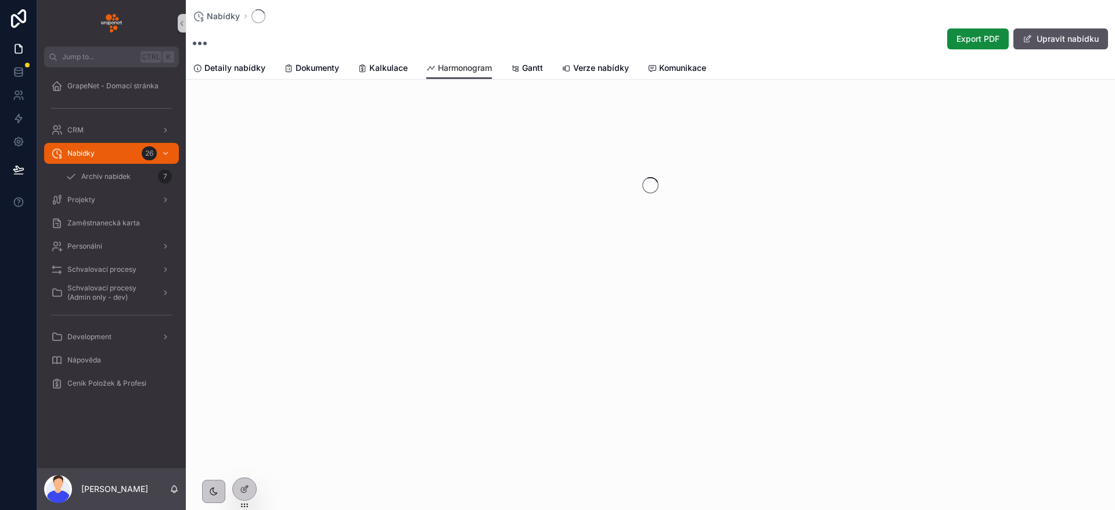
click at [492, 64] on link "Harmonogram" at bounding box center [459, 69] width 66 height 22
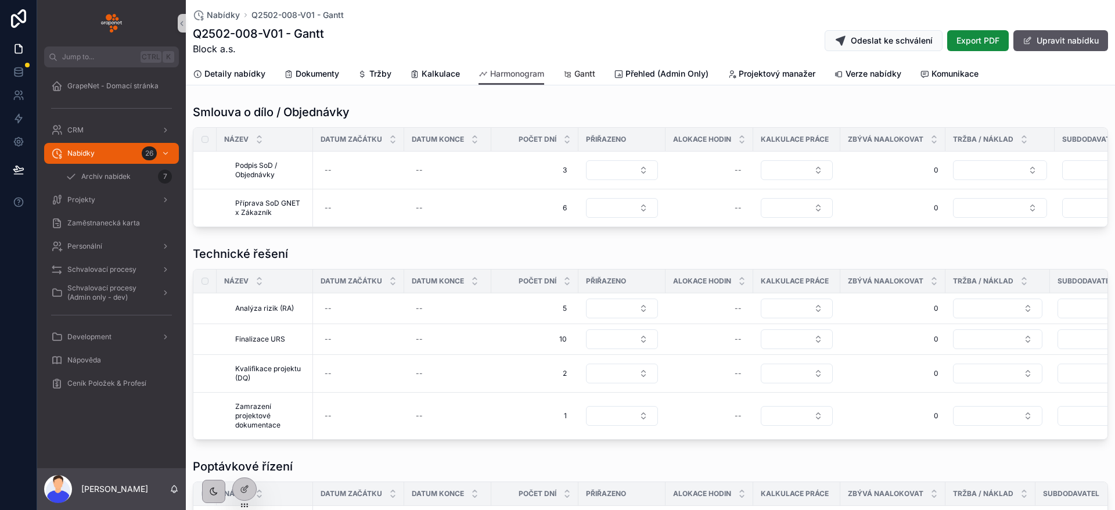
click at [584, 74] on span "Gantt" at bounding box center [585, 74] width 21 height 12
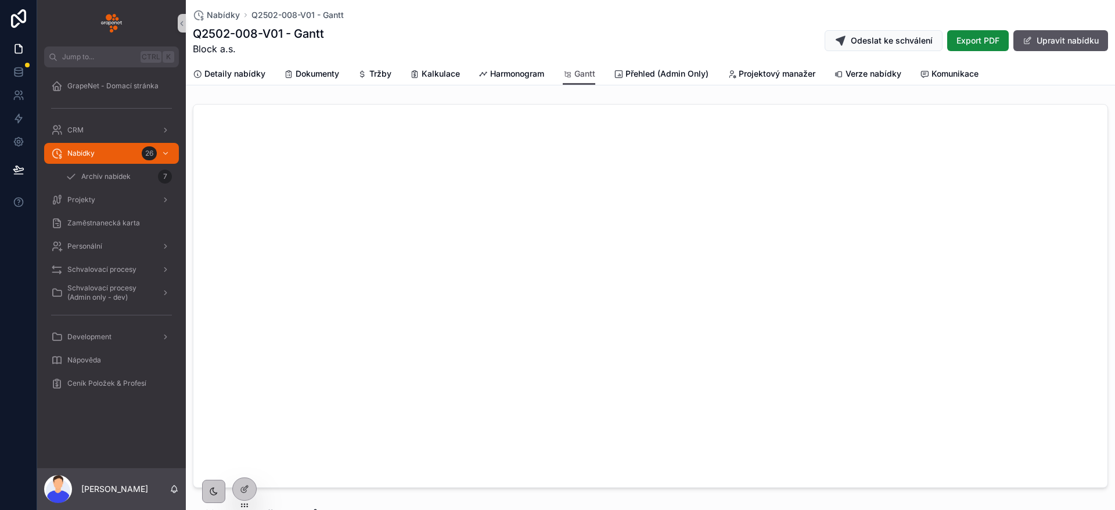
drag, startPoint x: 581, startPoint y: 34, endPoint x: 582, endPoint y: 43, distance: 9.3
click at [581, 43] on div "Q2502-008-V01 - Gantt Block a.s. Odeslat ke schválení Export PDF Upravit nabídku" at bounding box center [651, 41] width 916 height 30
click at [127, 154] on div "Nabídky 26" at bounding box center [111, 153] width 121 height 19
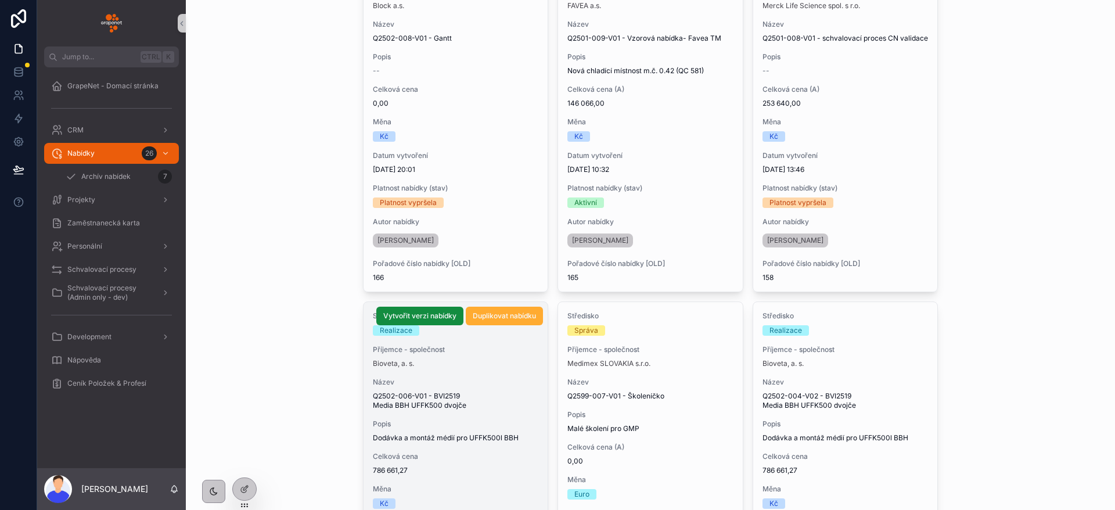
scroll to position [174, 0]
click at [486, 383] on span "Název" at bounding box center [456, 380] width 166 height 9
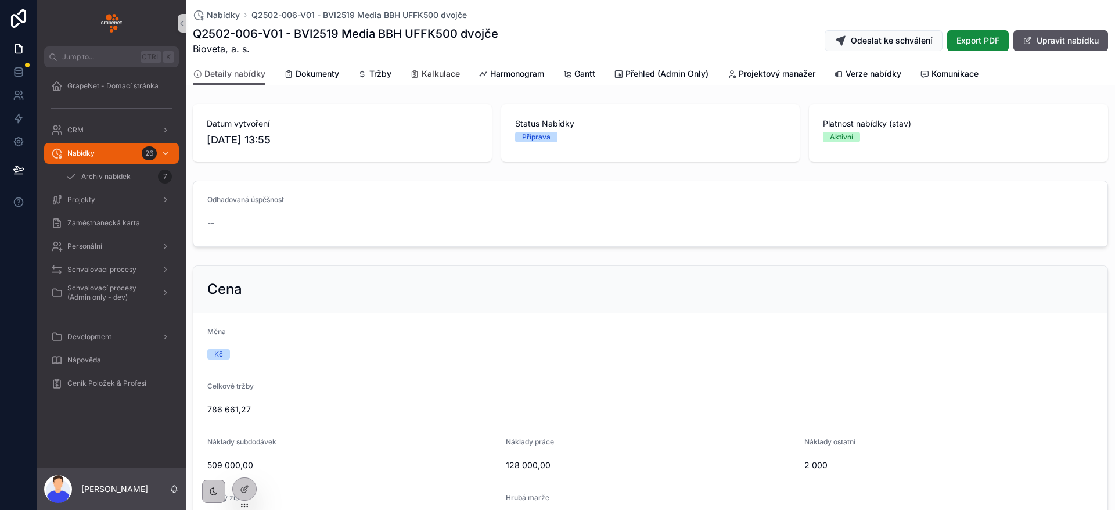
click at [451, 75] on span "Kalkulace" at bounding box center [441, 74] width 38 height 12
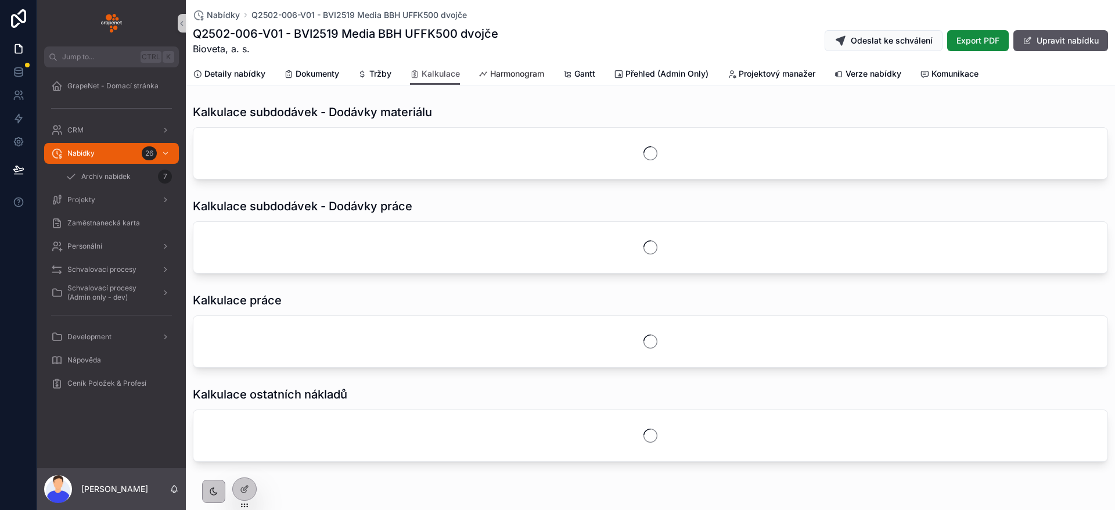
drag, startPoint x: 527, startPoint y: 66, endPoint x: 530, endPoint y: 72, distance: 6.5
click at [527, 67] on link "Harmonogram" at bounding box center [512, 74] width 66 height 23
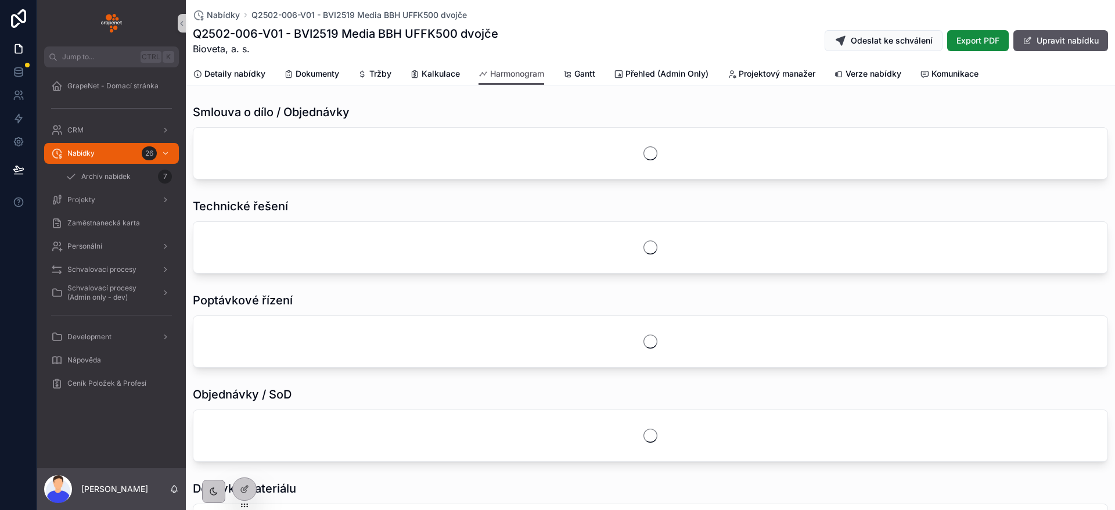
click at [598, 30] on div "Q2502-006-V01 - BVI2519 Media BBH UFFK500 dvojče Bioveta, a. s. Odeslat ke schv…" at bounding box center [651, 41] width 916 height 30
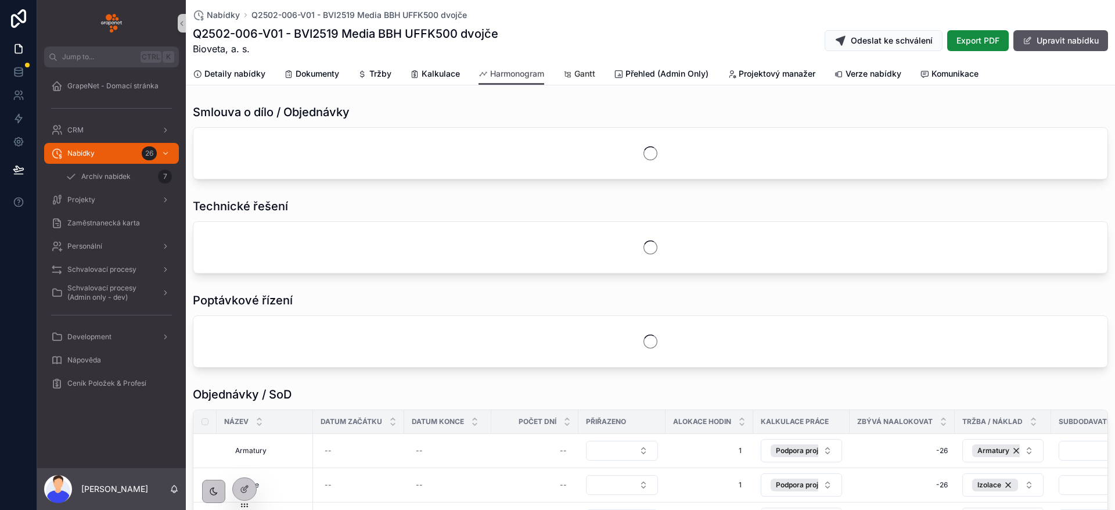
click at [587, 76] on span "Gantt" at bounding box center [585, 74] width 21 height 12
